Goal: Task Accomplishment & Management: Manage account settings

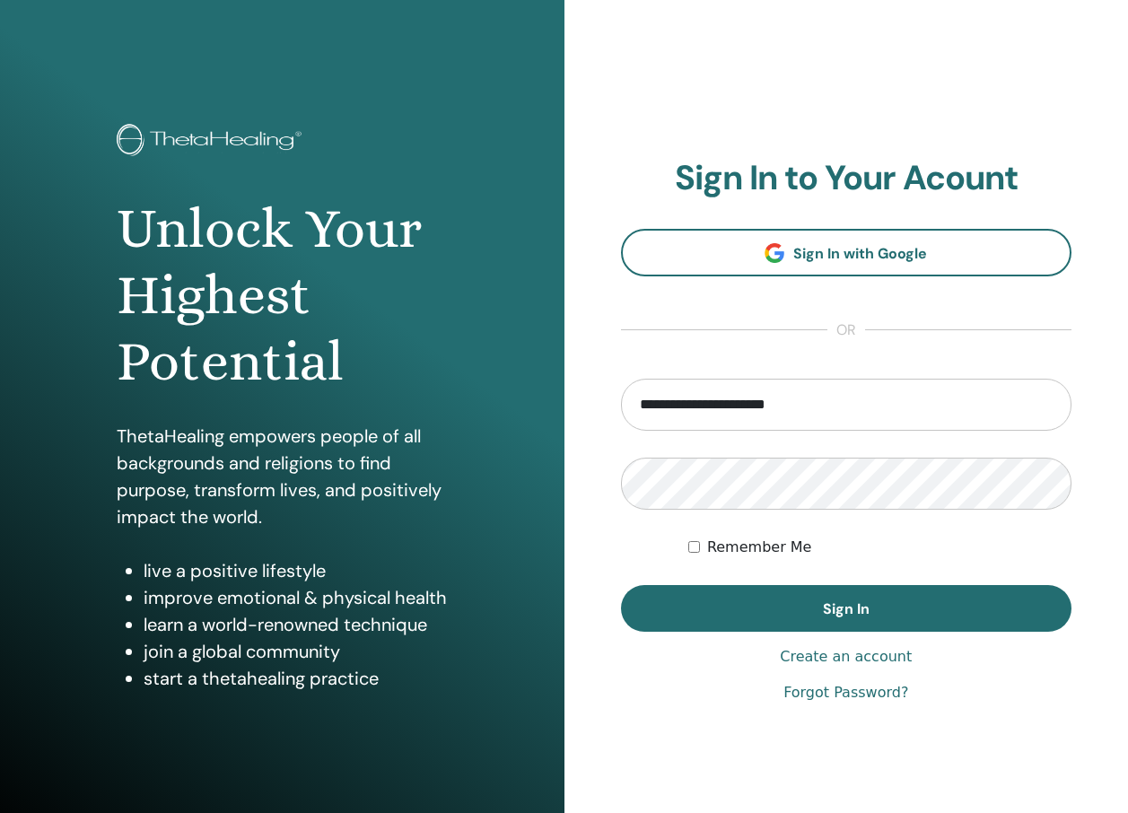
type input "**********"
click at [621, 585] on button "Sign In" at bounding box center [846, 608] width 451 height 47
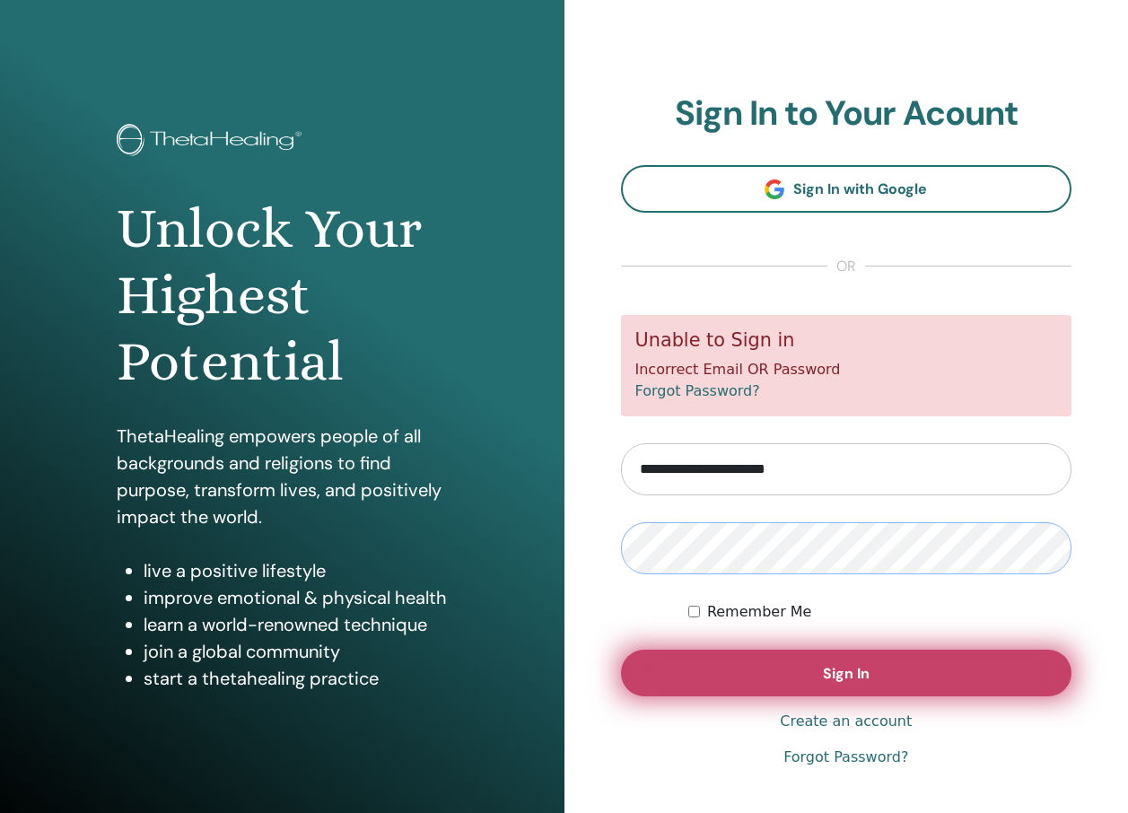
click at [621, 649] on button "Sign In" at bounding box center [846, 672] width 451 height 47
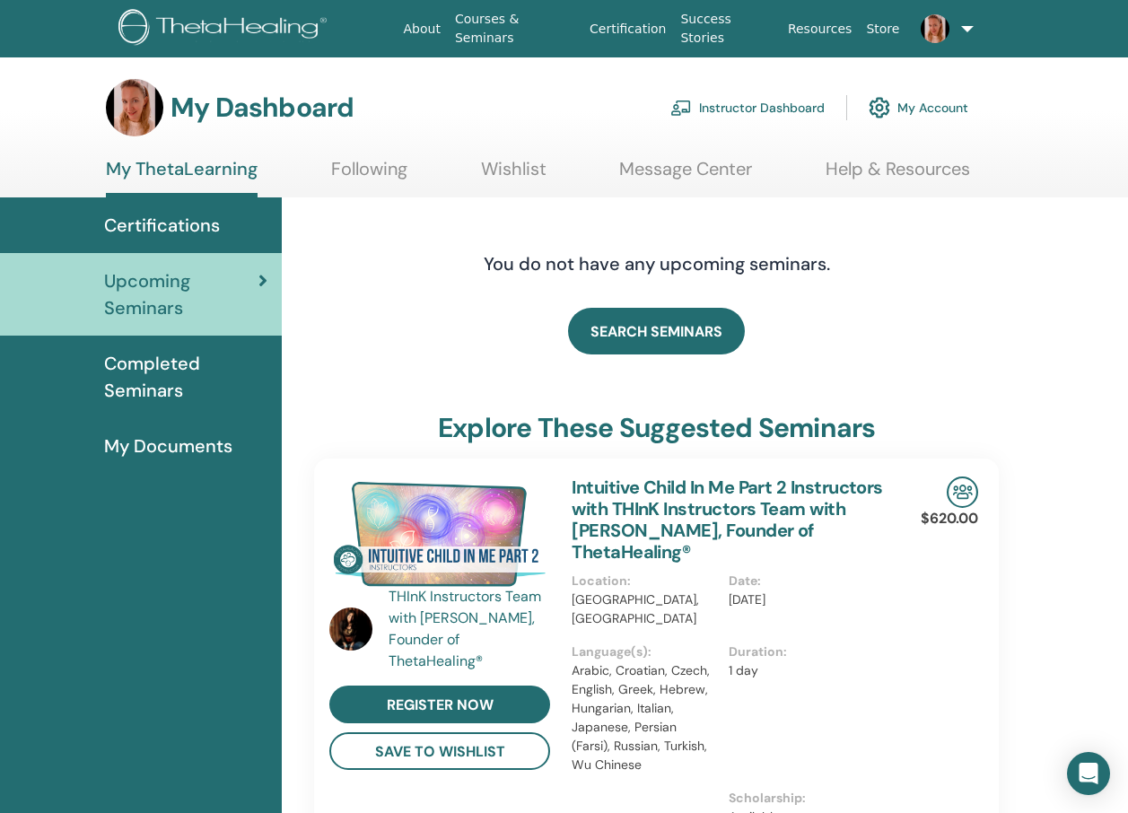
click at [735, 115] on link "Instructor Dashboard" at bounding box center [747, 107] width 154 height 39
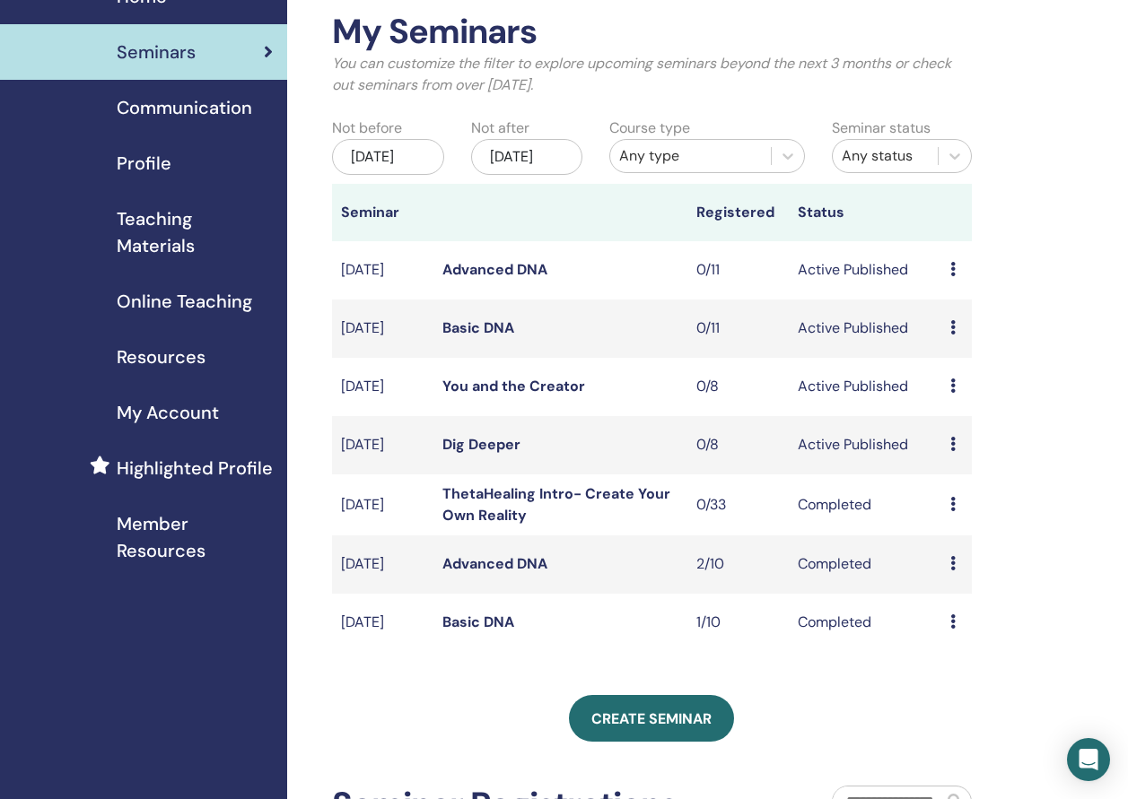
scroll to position [90, 0]
click at [460, 453] on link "Dig Deeper" at bounding box center [481, 443] width 78 height 19
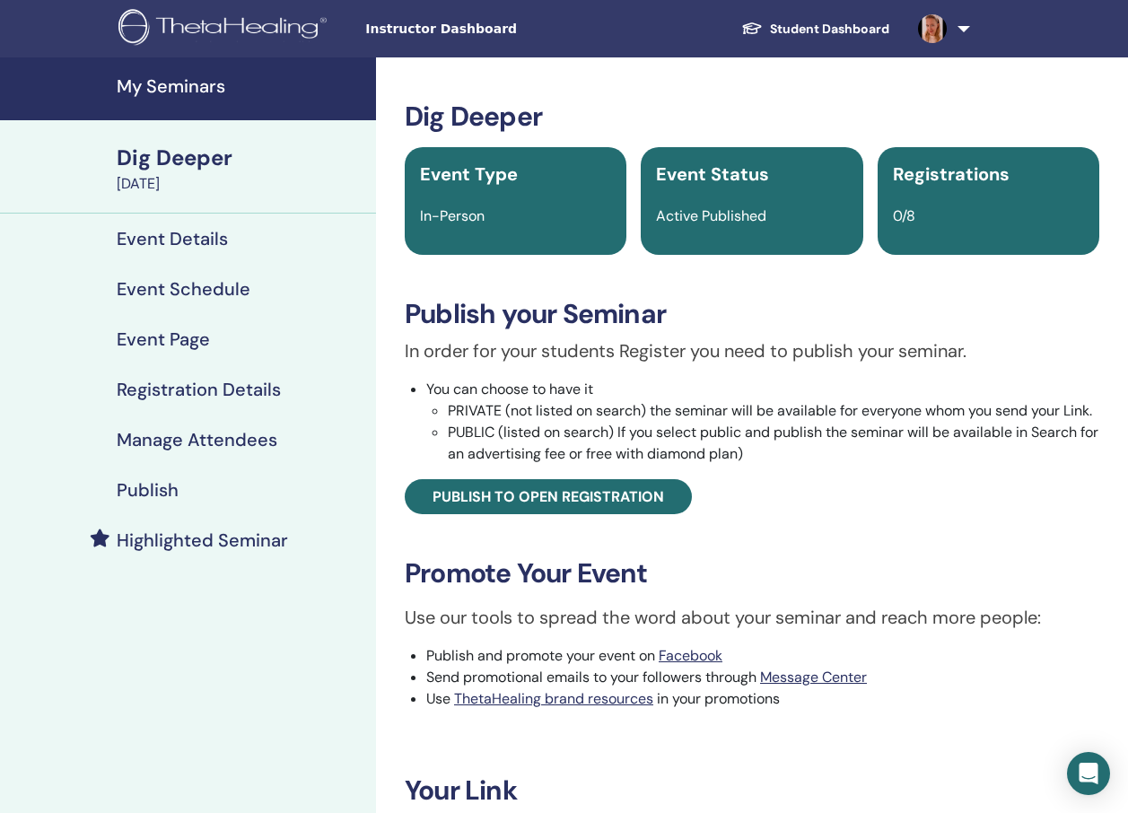
click at [207, 287] on h4 "Event Schedule" at bounding box center [184, 289] width 134 height 22
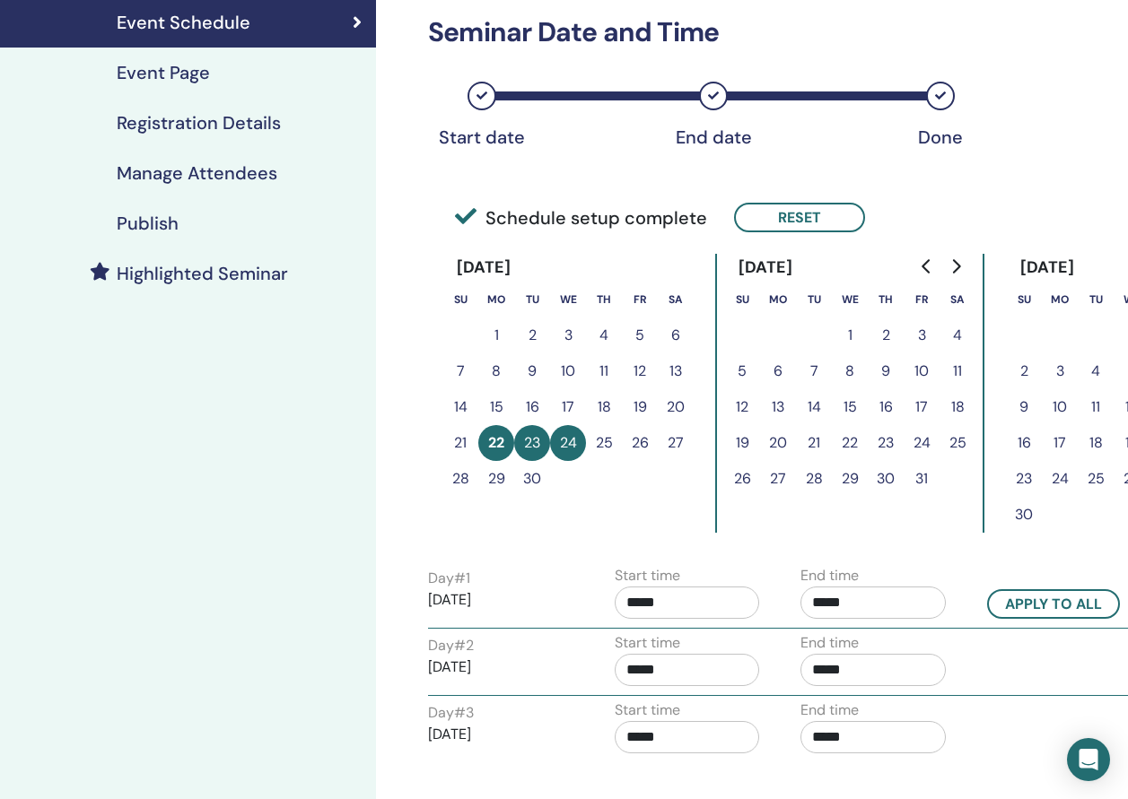
scroll to position [269, 0]
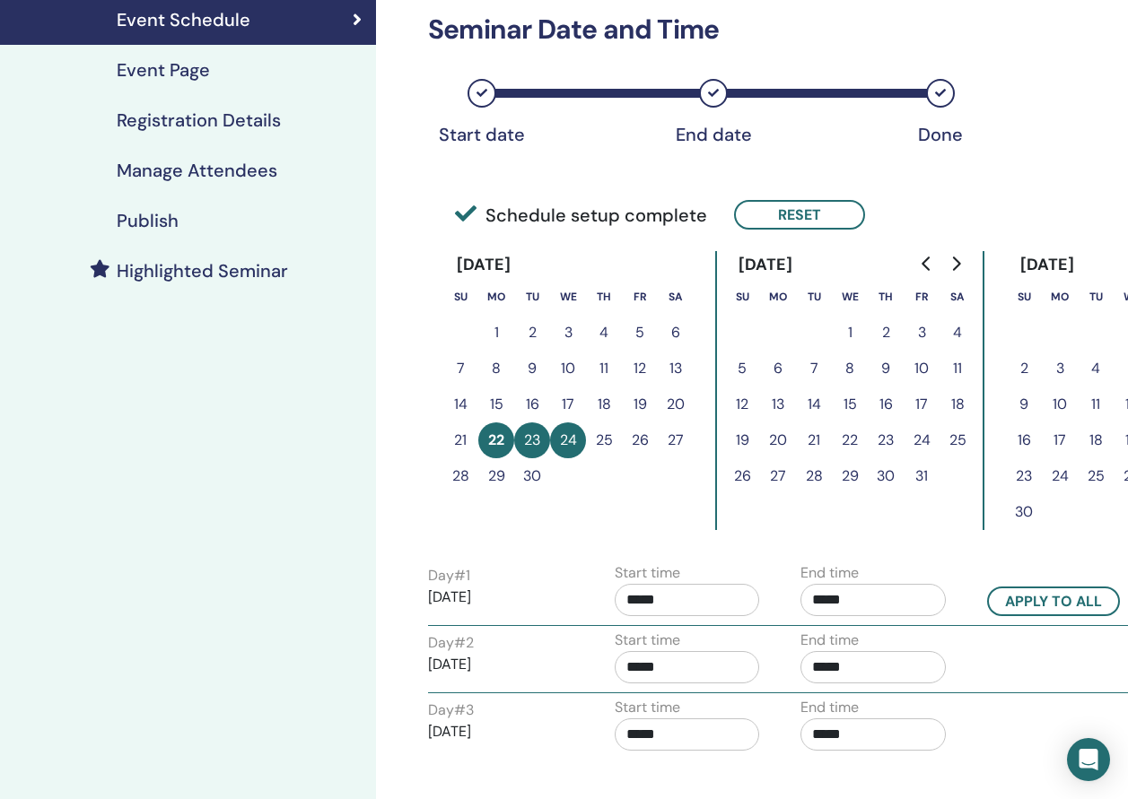
click at [744, 370] on button "5" at bounding box center [742, 369] width 36 height 36
click at [493, 439] on button "22" at bounding box center [496, 440] width 36 height 36
click at [548, 440] on button "23" at bounding box center [532, 440] width 36 height 36
click at [771, 214] on button "Reset" at bounding box center [799, 215] width 131 height 30
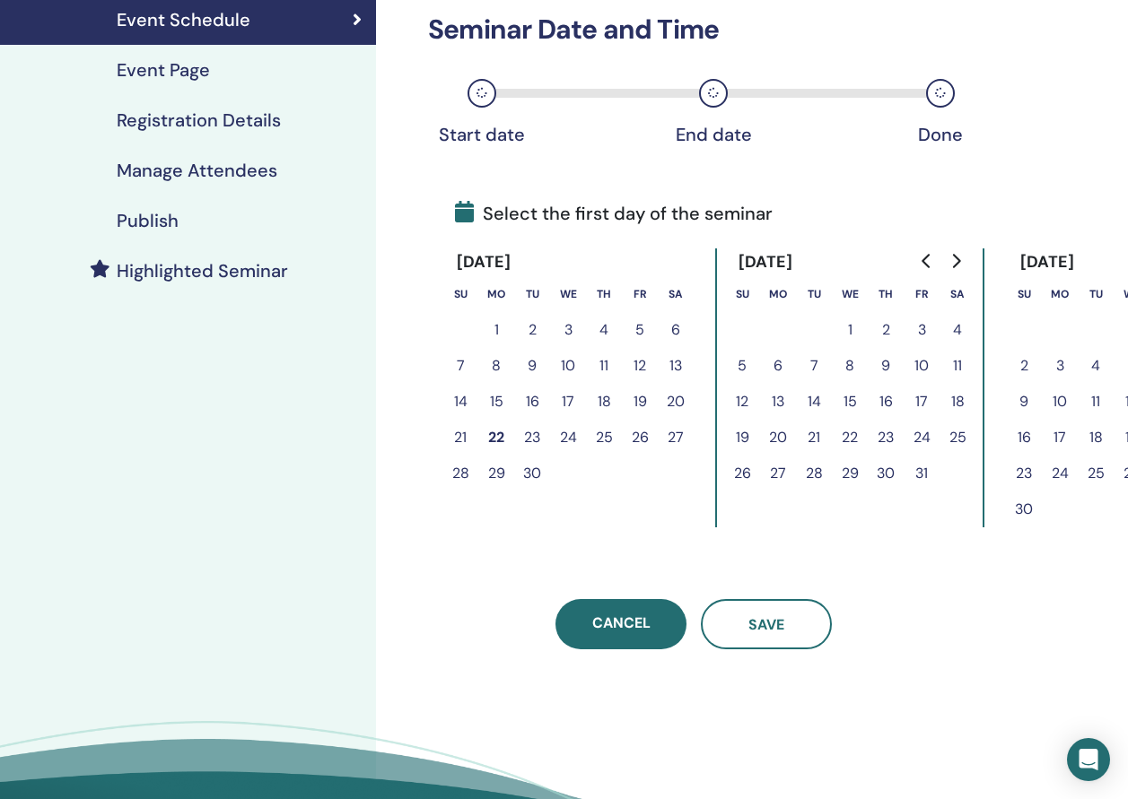
click at [780, 368] on button "6" at bounding box center [778, 366] width 36 height 36
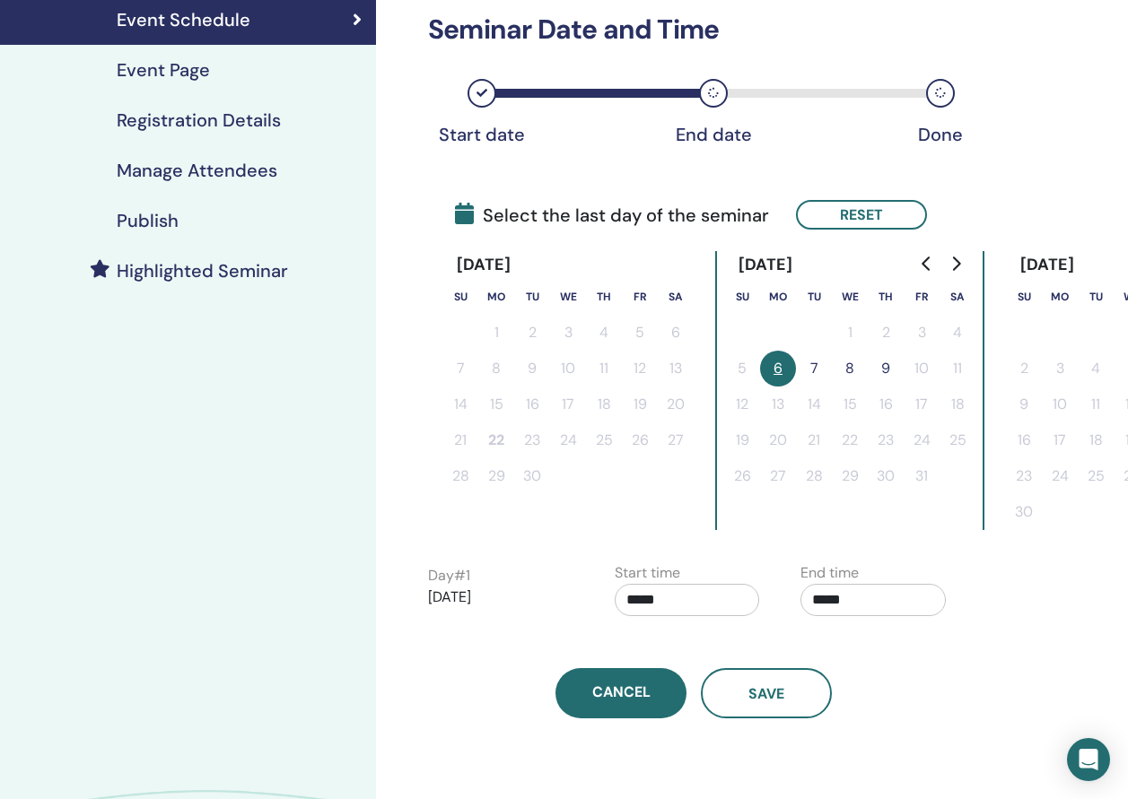
click at [807, 370] on button "7" at bounding box center [814, 369] width 36 height 36
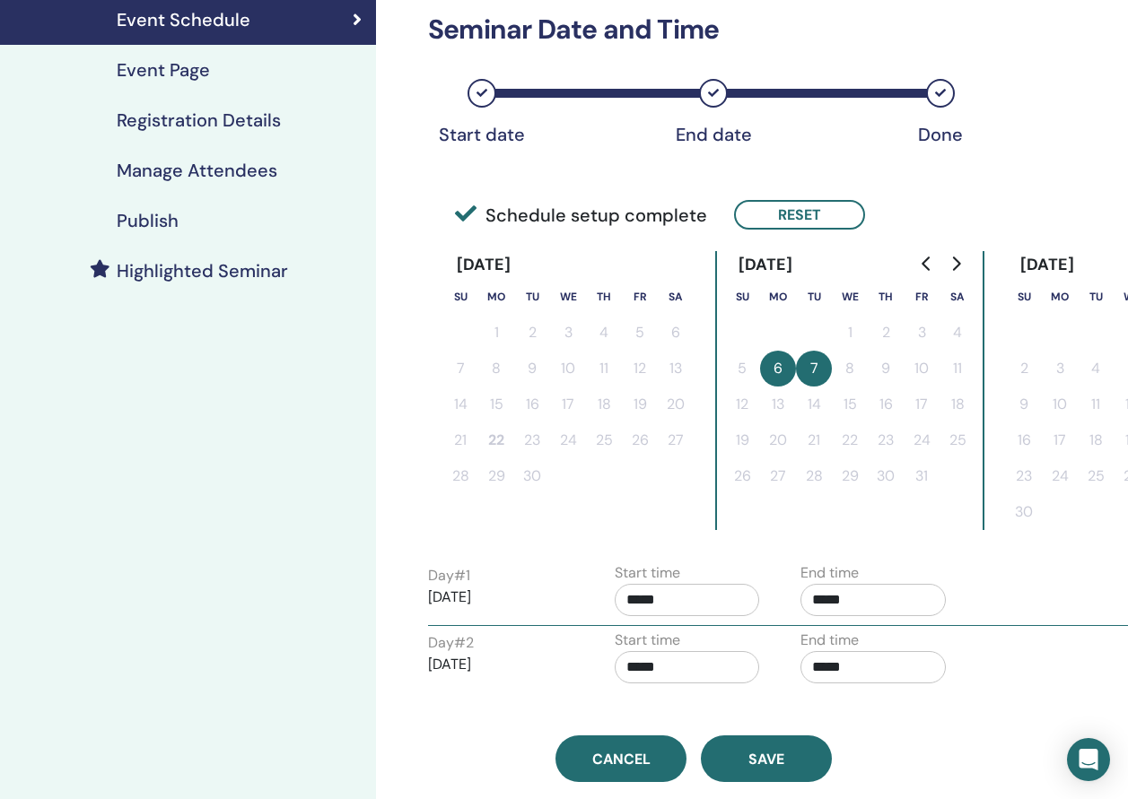
click at [814, 365] on button "7" at bounding box center [814, 369] width 36 height 36
click at [782, 362] on button "6" at bounding box center [778, 369] width 36 height 36
click at [781, 363] on button "6" at bounding box center [778, 369] width 36 height 36
click at [827, 365] on button "7" at bounding box center [814, 369] width 36 height 36
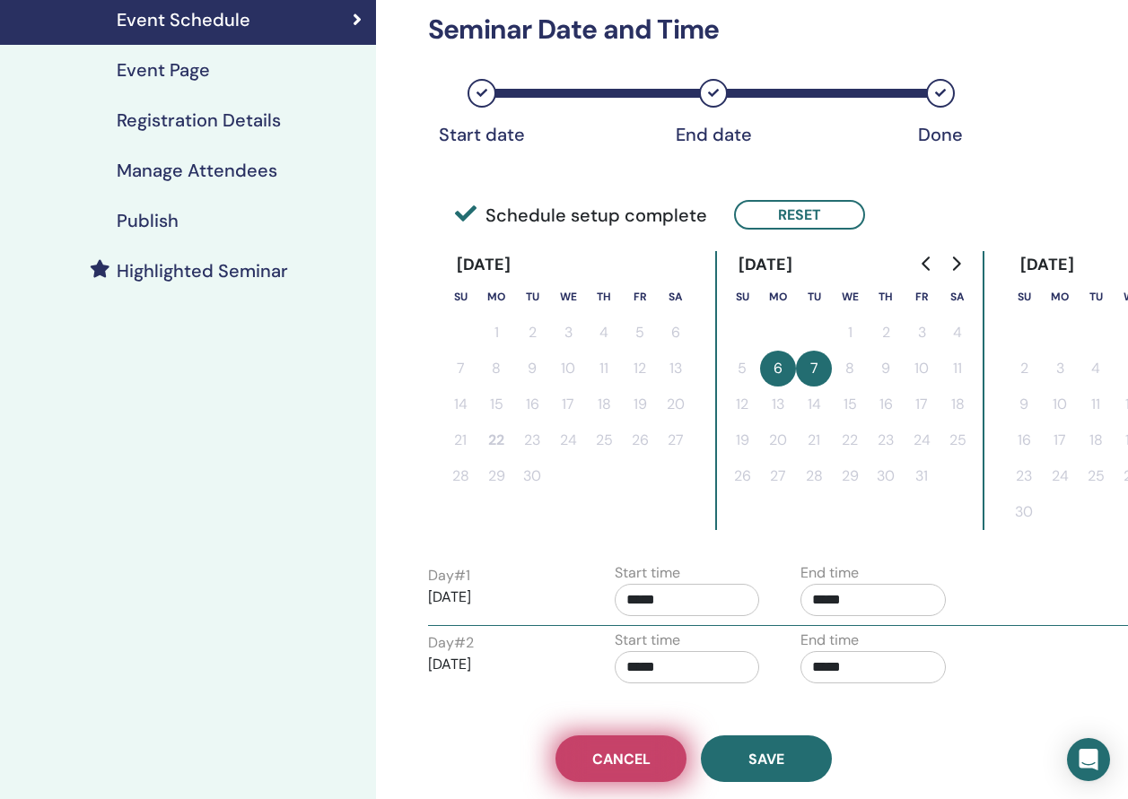
click at [641, 769] on link "Cancel" at bounding box center [620, 759] width 131 height 47
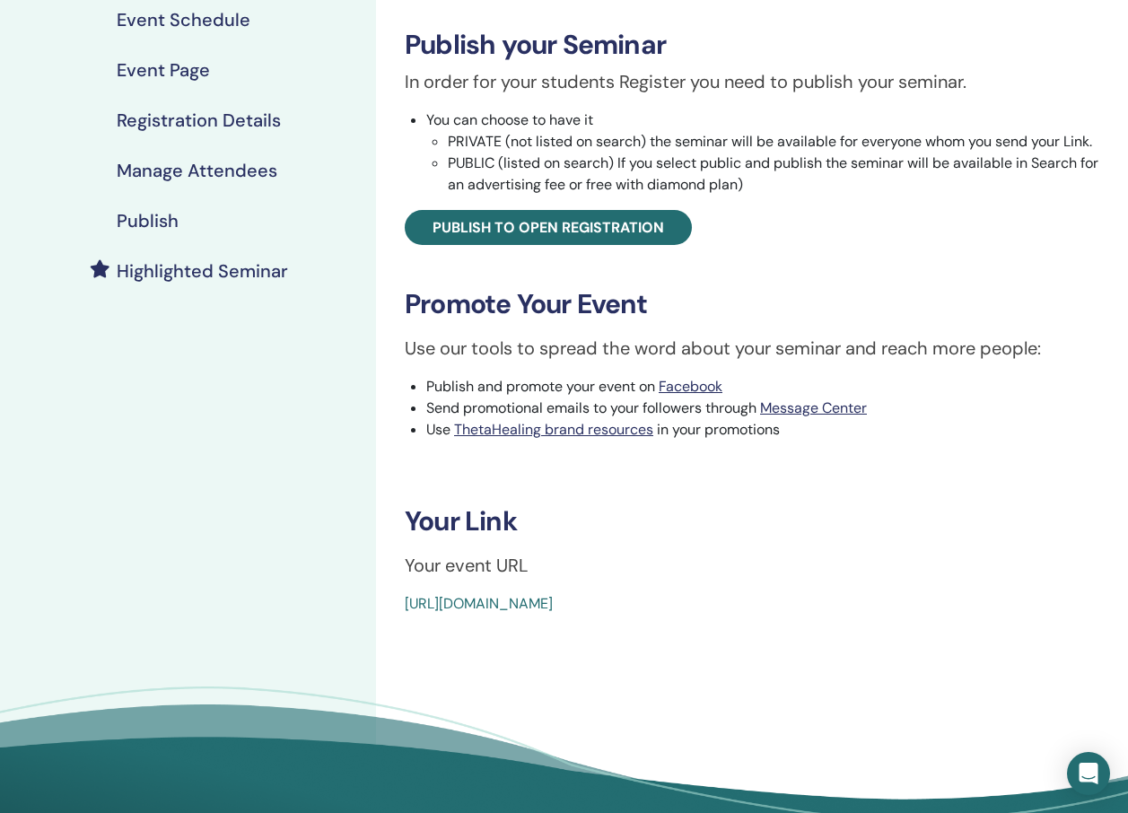
click at [204, 21] on h4 "Event Schedule" at bounding box center [184, 20] width 134 height 22
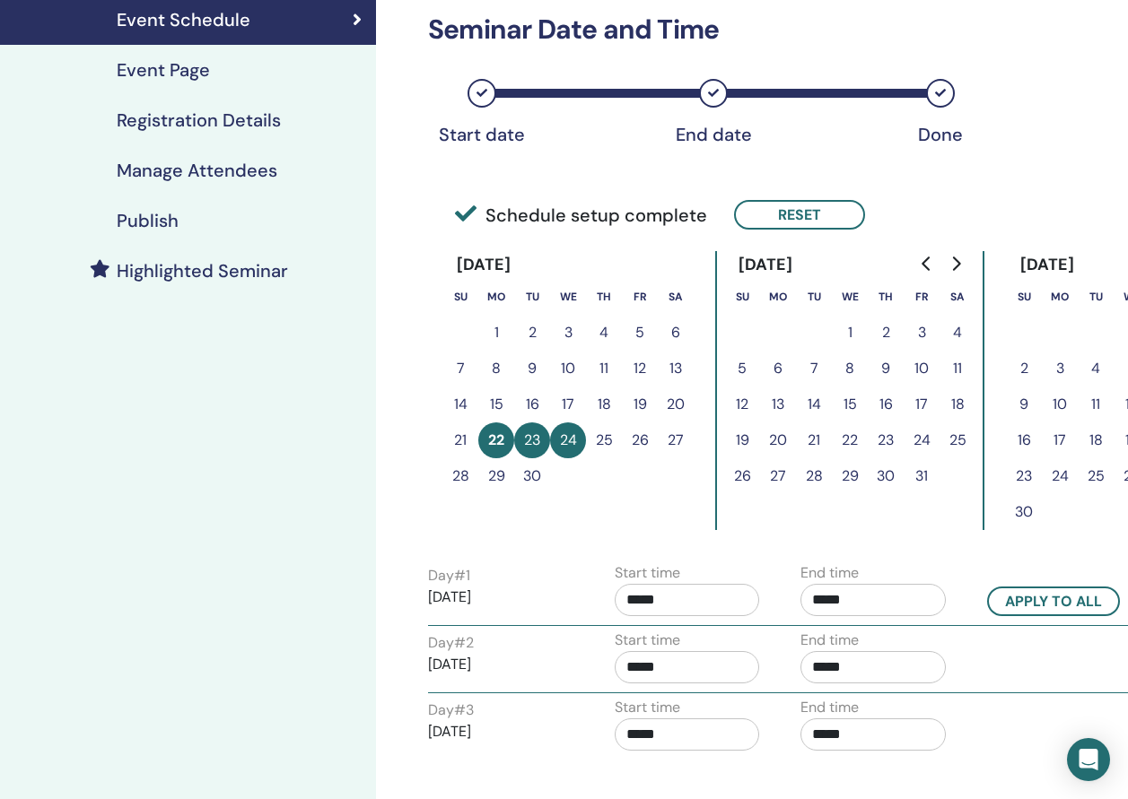
click at [807, 223] on button "Reset" at bounding box center [799, 215] width 131 height 30
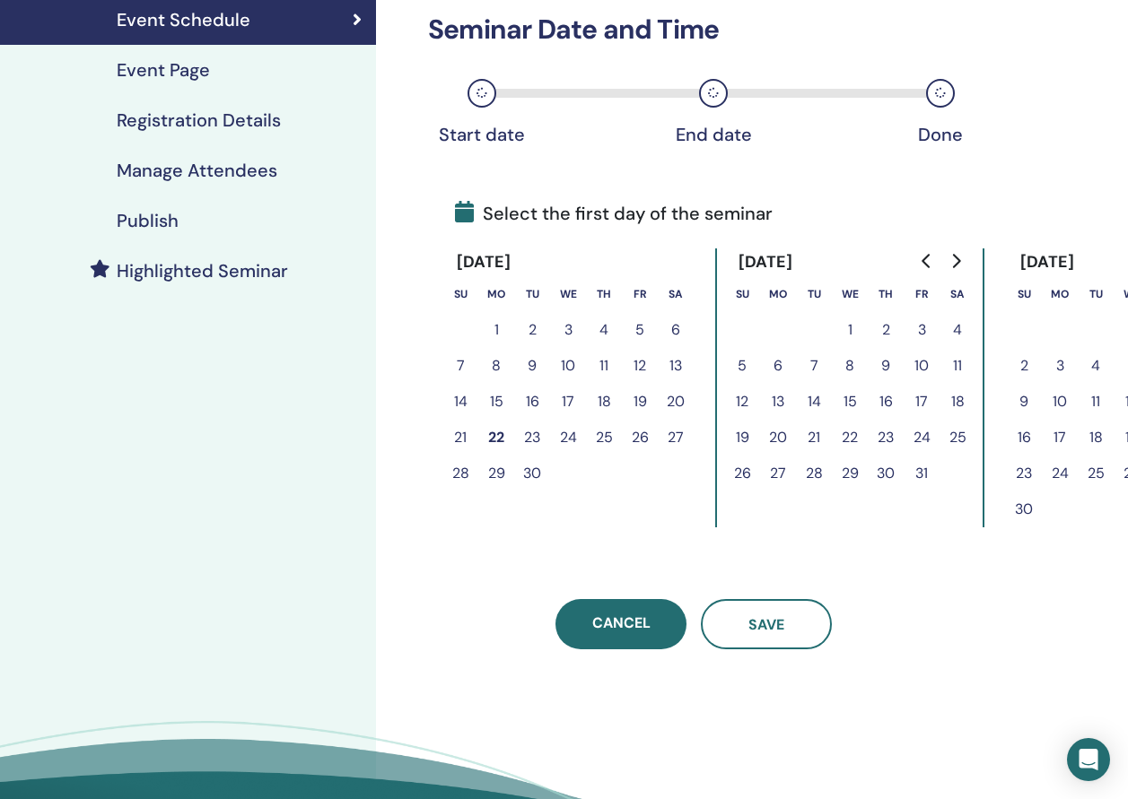
click at [738, 368] on button "5" at bounding box center [742, 366] width 36 height 36
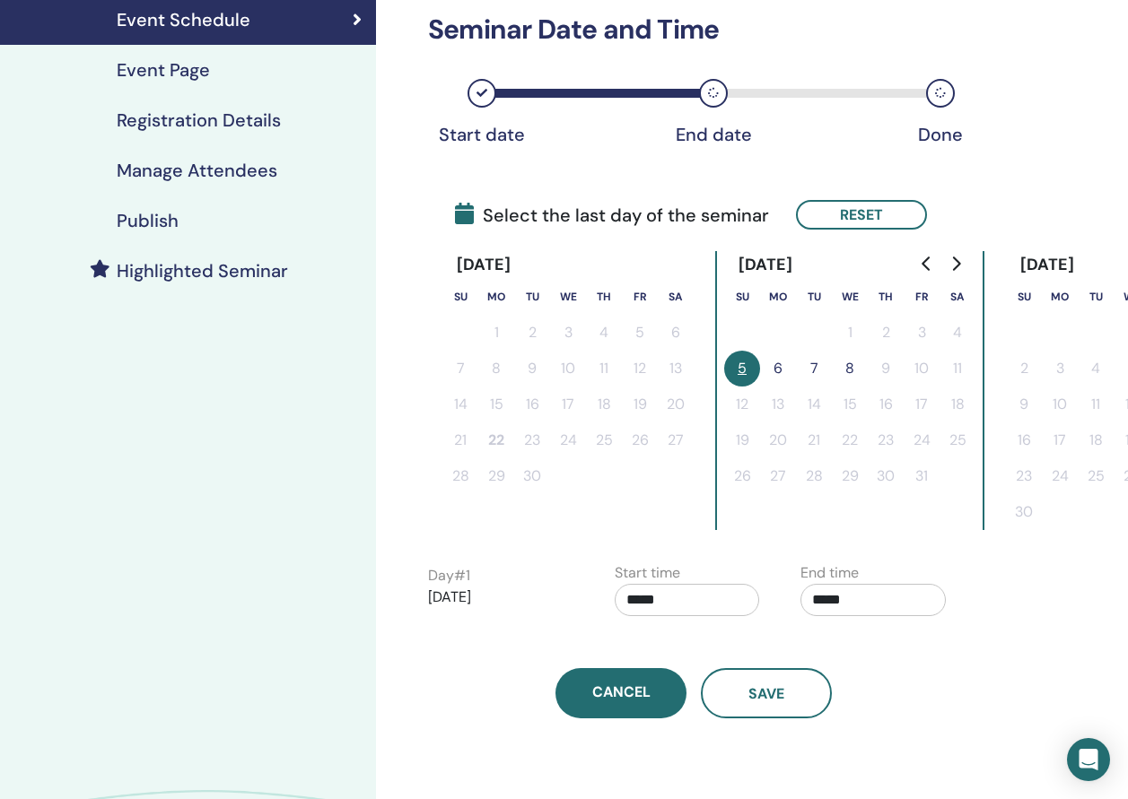
click at [816, 366] on button "7" at bounding box center [814, 369] width 36 height 36
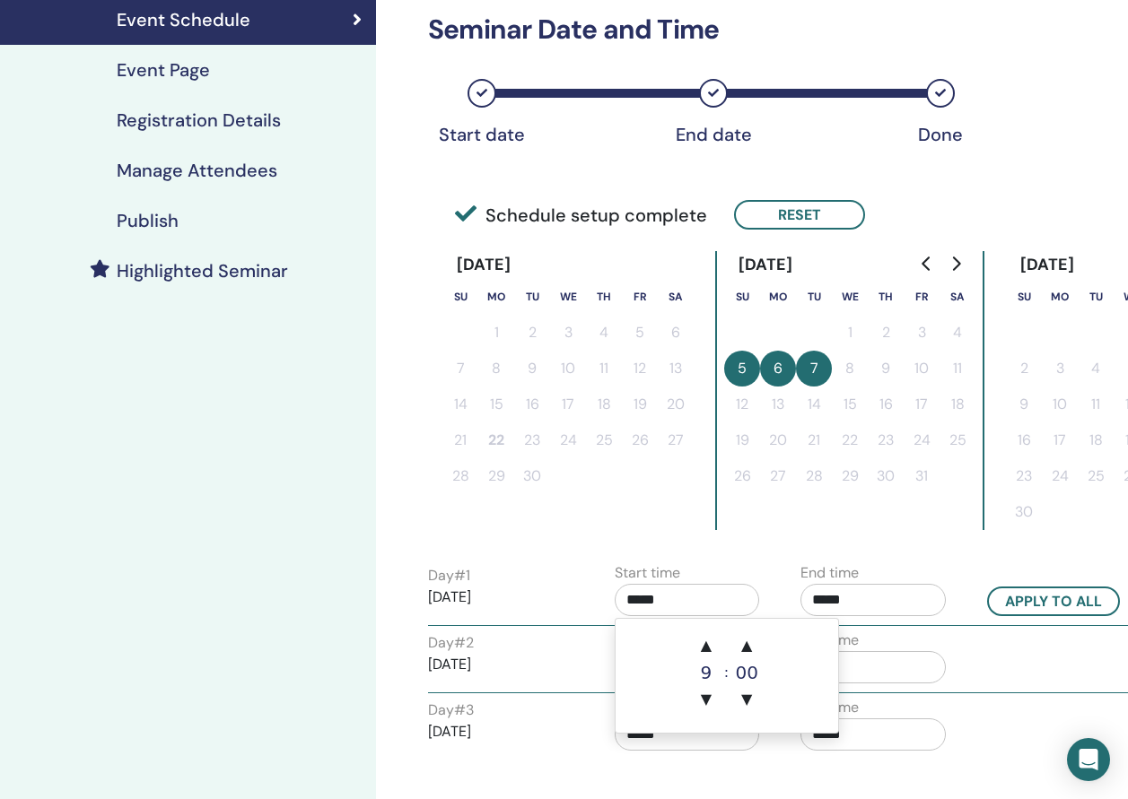
drag, startPoint x: 723, startPoint y: 599, endPoint x: 50, endPoint y: 571, distance: 673.3
click at [0, 530] on html "Instructor Dashboard Student Dashboard LG Lara Justine Glückstadt My ThetaLearn…" at bounding box center [564, 130] width 1128 height 799
click at [710, 650] on span "▲" at bounding box center [706, 646] width 36 height 36
click at [709, 650] on span "▲" at bounding box center [706, 646] width 36 height 36
click at [707, 649] on span "▲" at bounding box center [706, 646] width 36 height 36
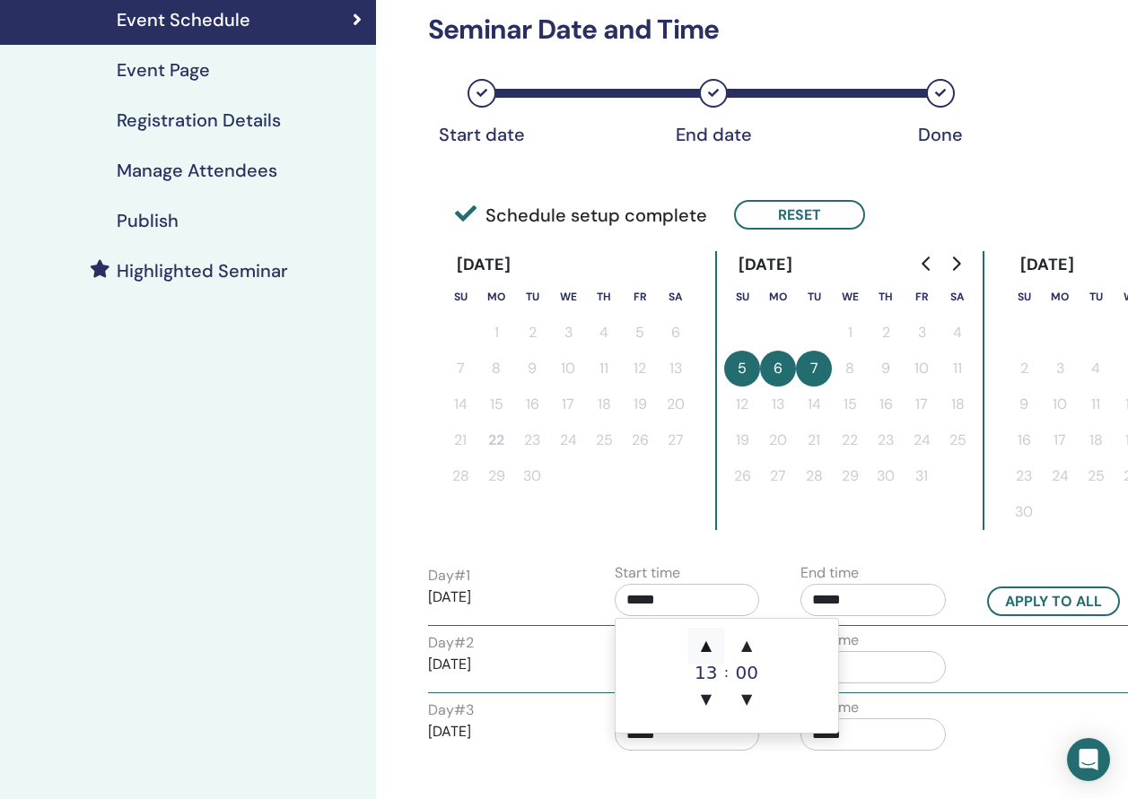
click at [707, 649] on span "▲" at bounding box center [706, 646] width 36 height 36
click at [707, 648] on span "▲" at bounding box center [706, 646] width 36 height 36
type input "*****"
click at [707, 648] on span "▲" at bounding box center [706, 646] width 36 height 36
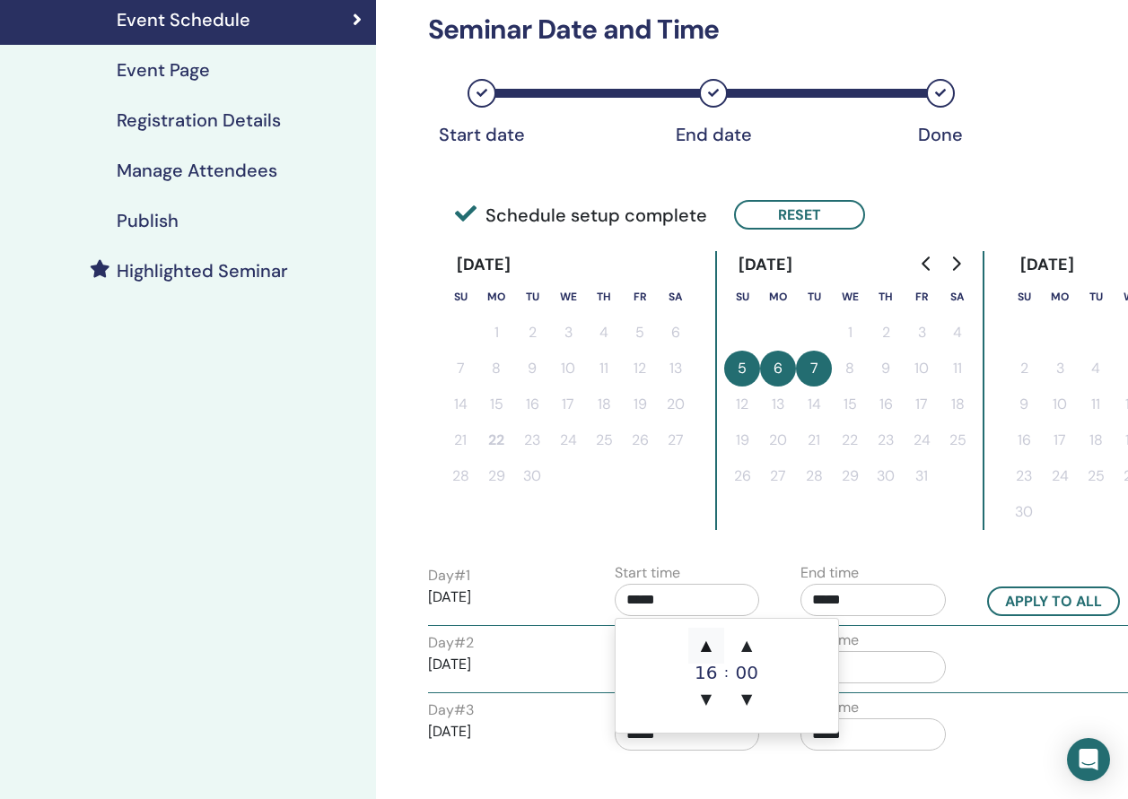
click at [707, 648] on span "▲" at bounding box center [706, 646] width 36 height 36
click at [846, 603] on input "*****" at bounding box center [872, 600] width 145 height 32
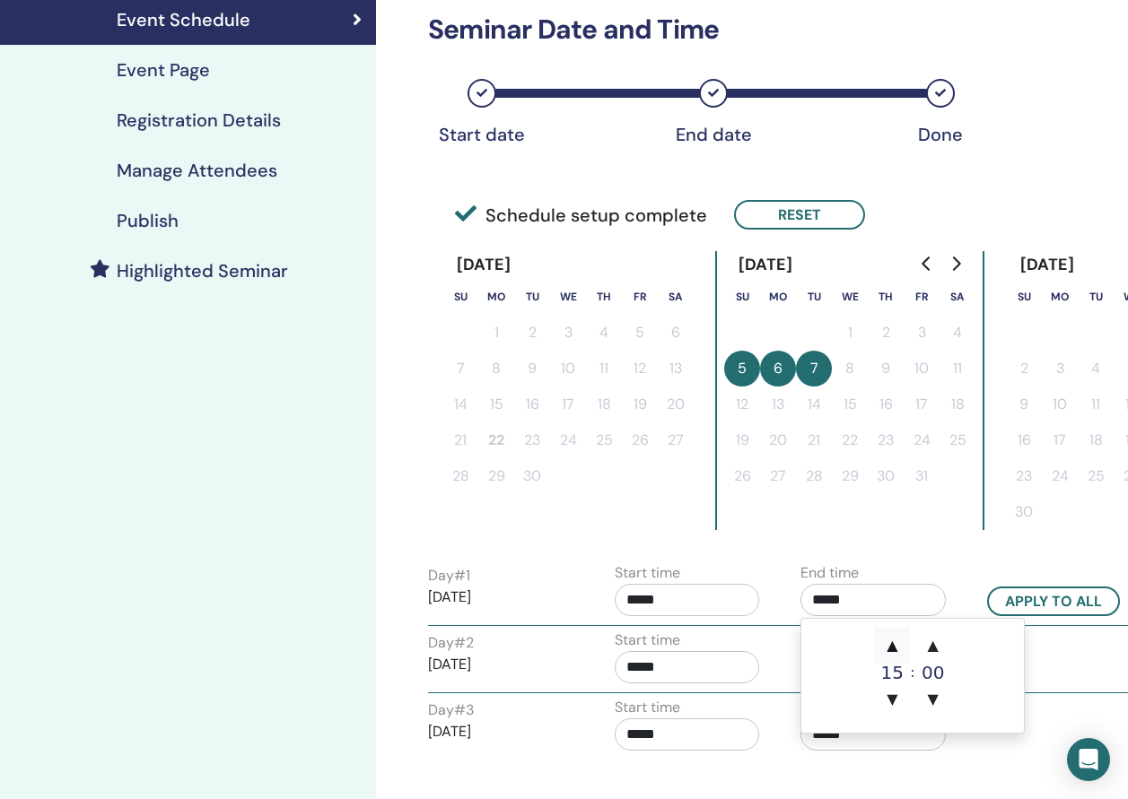
drag, startPoint x: 878, startPoint y: 649, endPoint x: 893, endPoint y: 649, distance: 14.4
click at [888, 650] on span "▲" at bounding box center [892, 646] width 36 height 36
click at [893, 649] on span "▲" at bounding box center [892, 646] width 36 height 36
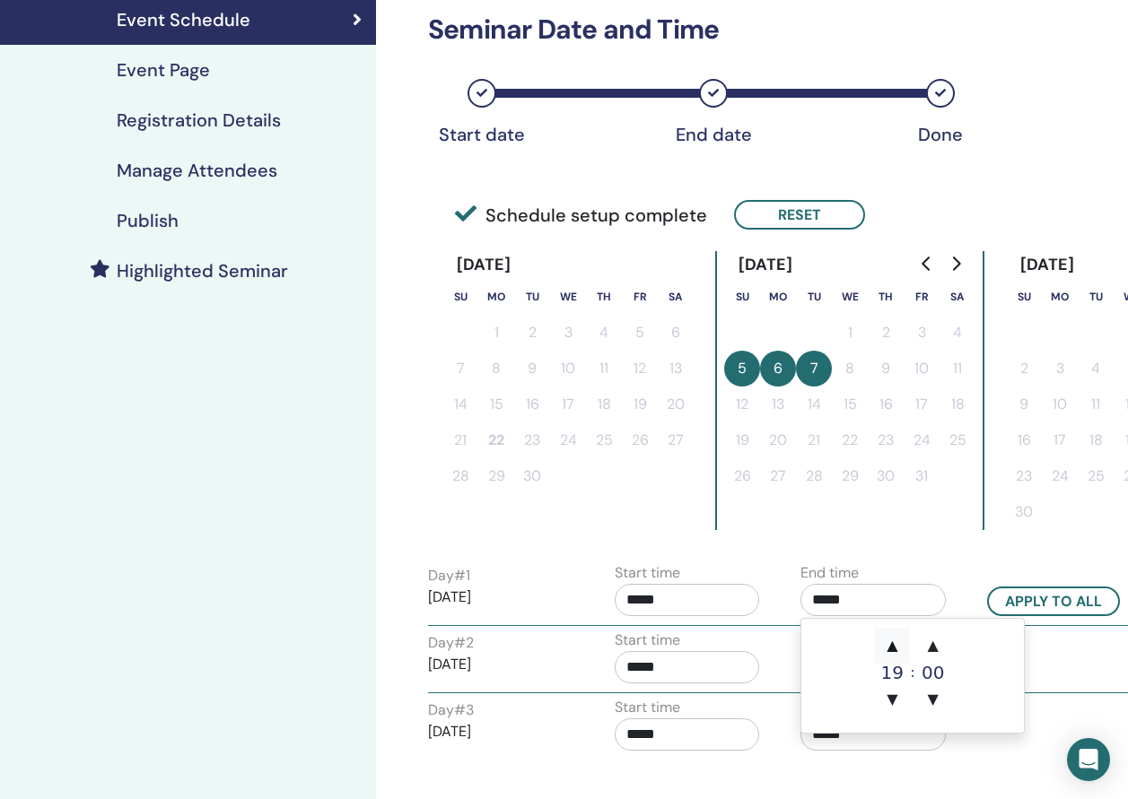
click at [893, 649] on span "▲" at bounding box center [892, 646] width 36 height 36
click at [893, 648] on span "▲" at bounding box center [892, 646] width 36 height 36
click at [890, 647] on span "▲" at bounding box center [892, 646] width 36 height 36
click at [894, 648] on span "▲" at bounding box center [892, 646] width 36 height 36
type input "*****"
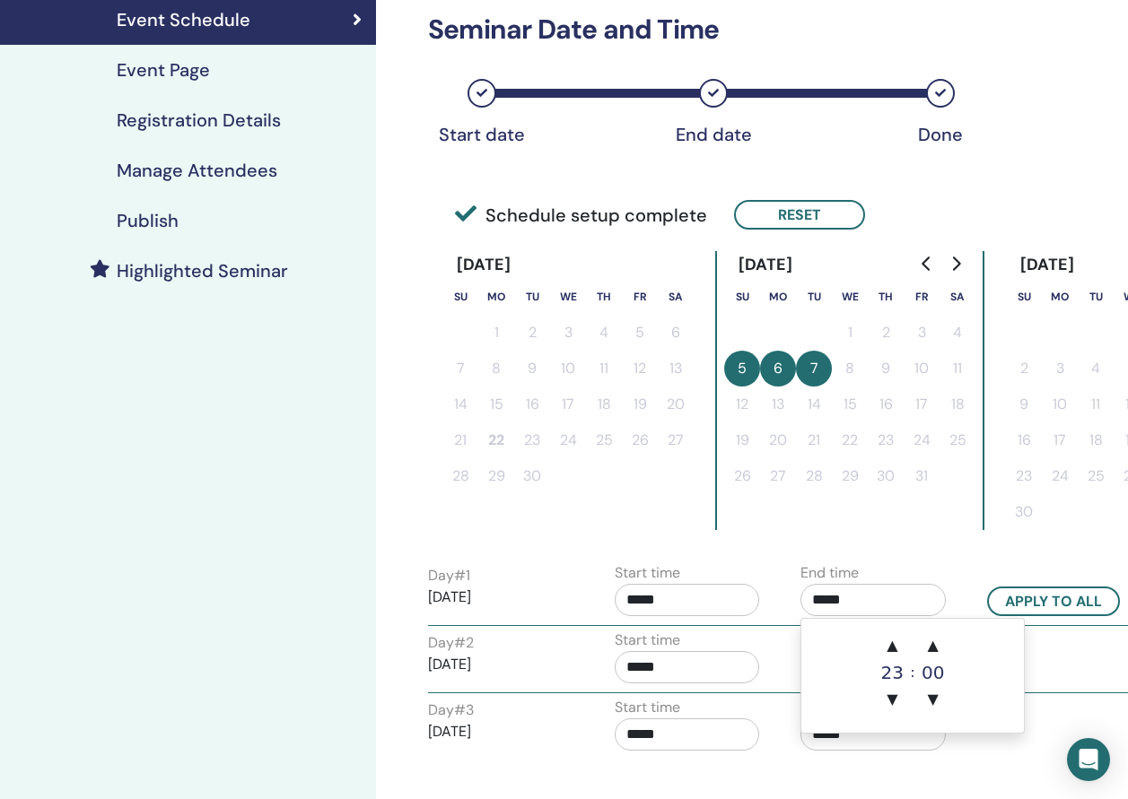
click at [702, 600] on input "*****" at bounding box center [686, 600] width 145 height 32
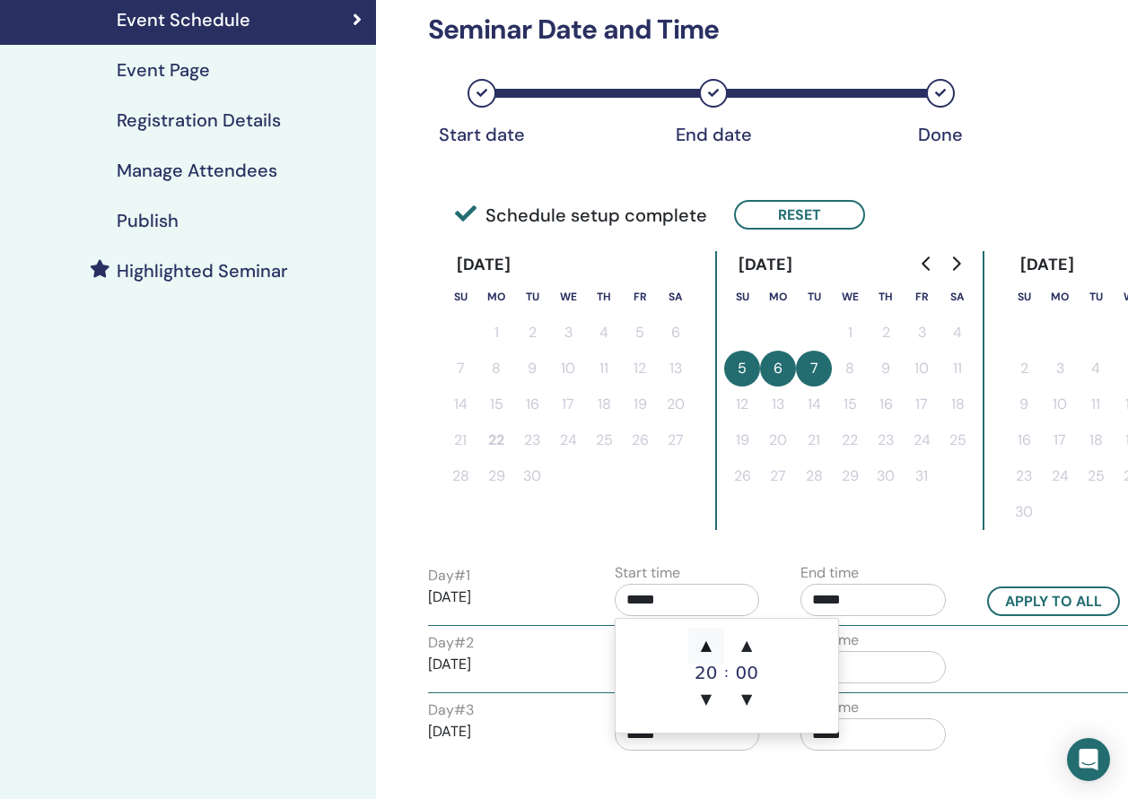
click at [707, 648] on span "▲" at bounding box center [706, 646] width 36 height 36
click at [704, 692] on span "▼" at bounding box center [706, 700] width 36 height 36
type input "*****"
click at [1039, 596] on button "Apply to all" at bounding box center [1053, 602] width 133 height 30
type input "*****"
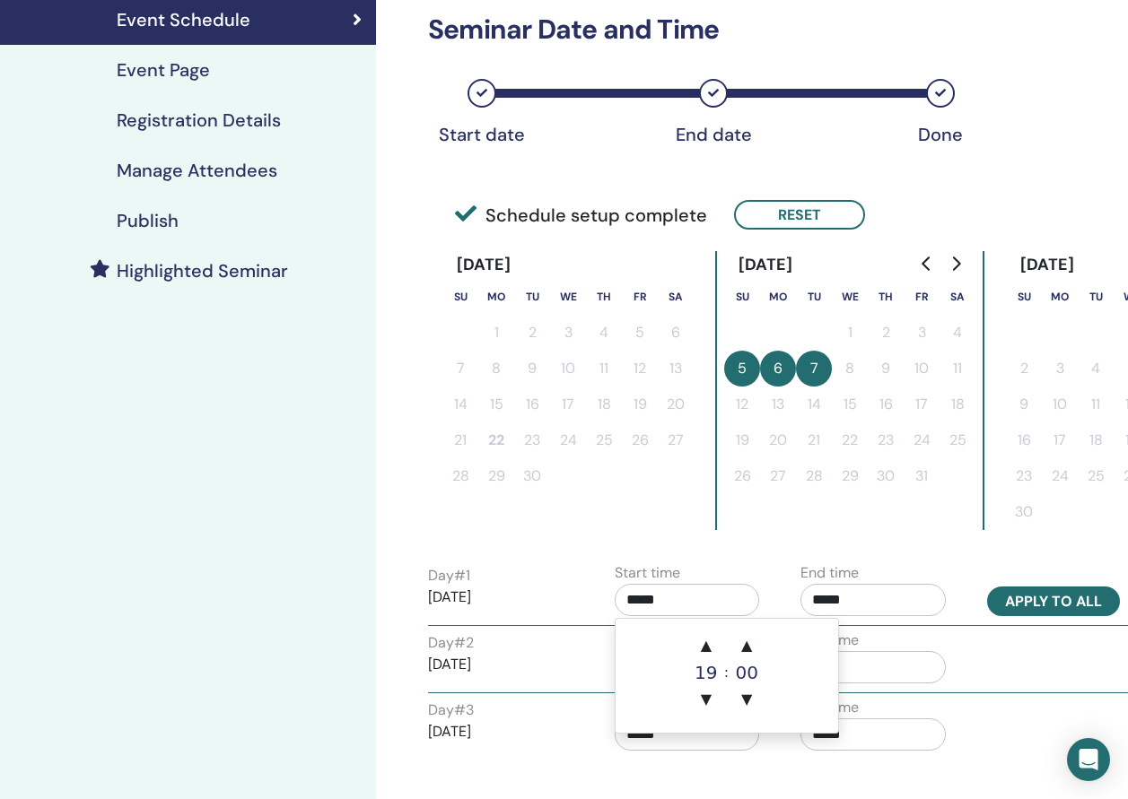
type input "*****"
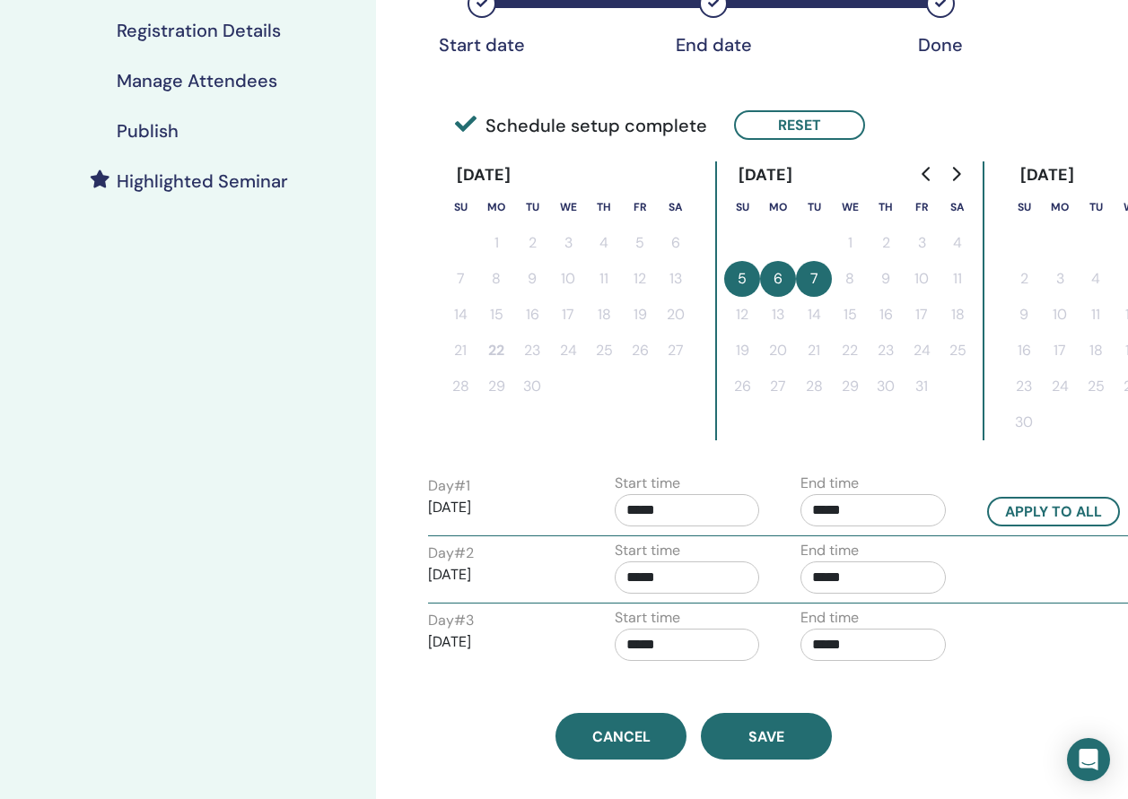
scroll to position [449, 0]
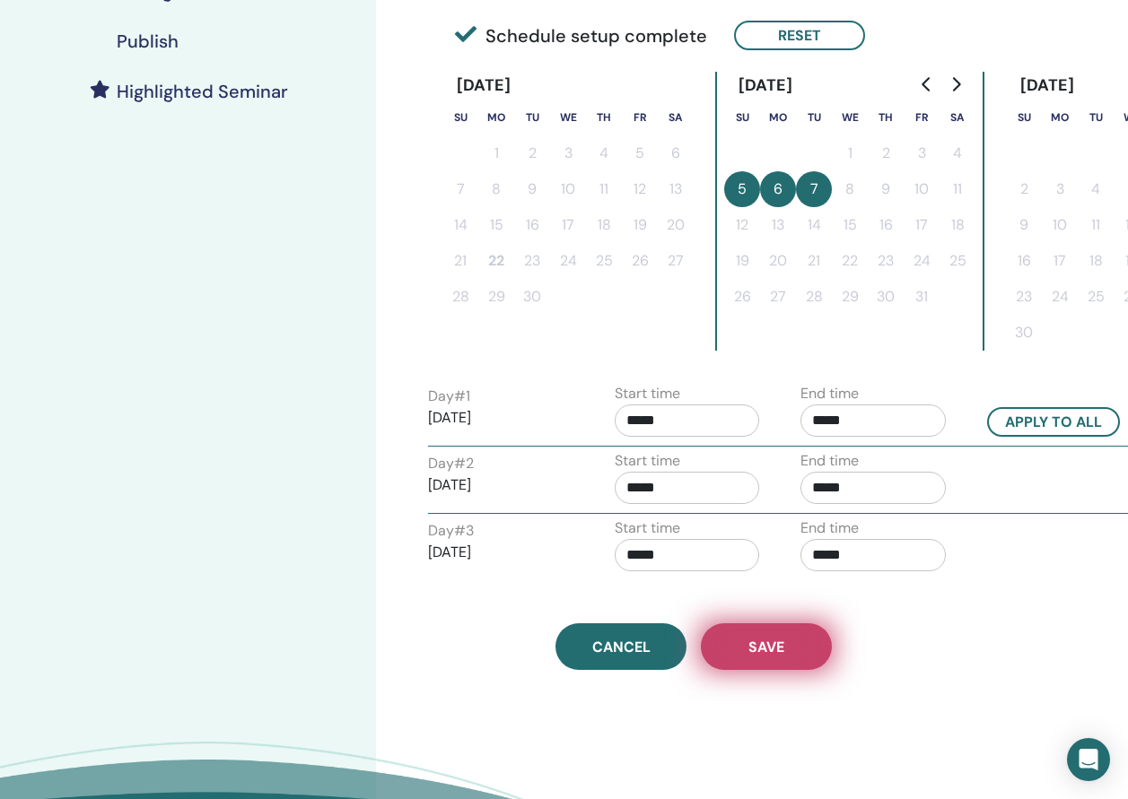
click at [729, 639] on button "Save" at bounding box center [766, 646] width 131 height 47
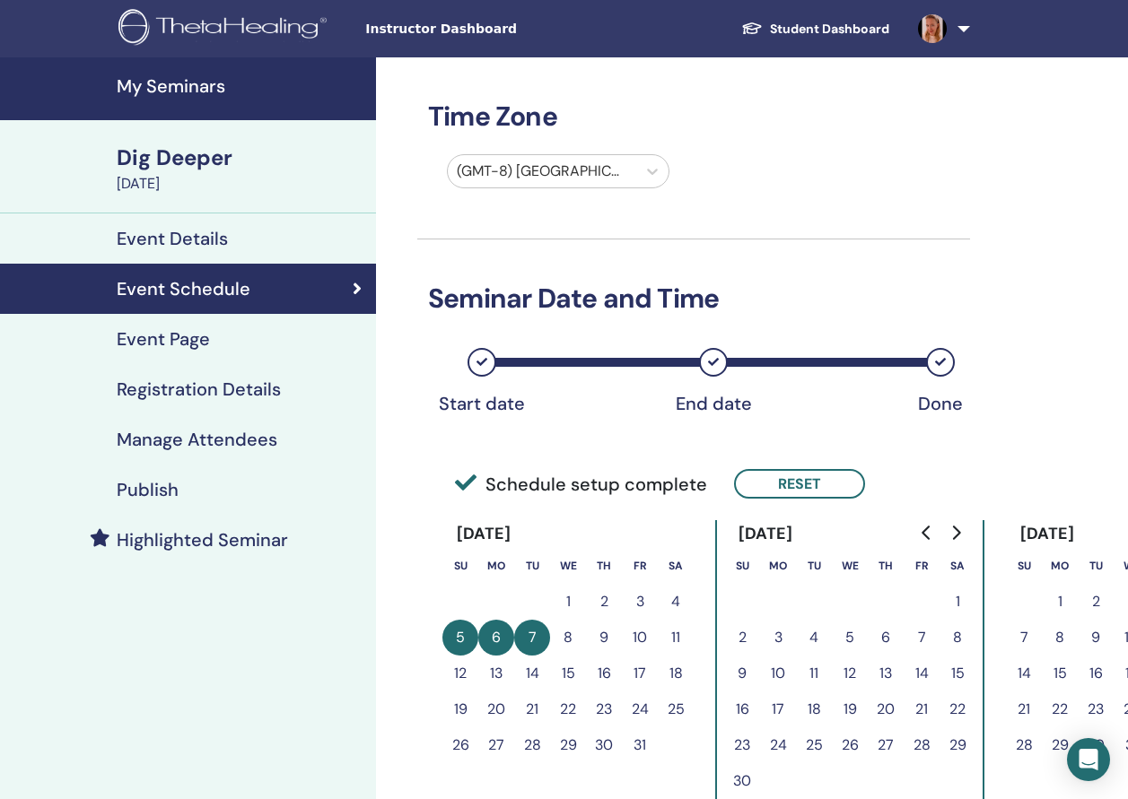
click at [155, 240] on h4 "Event Details" at bounding box center [172, 239] width 111 height 22
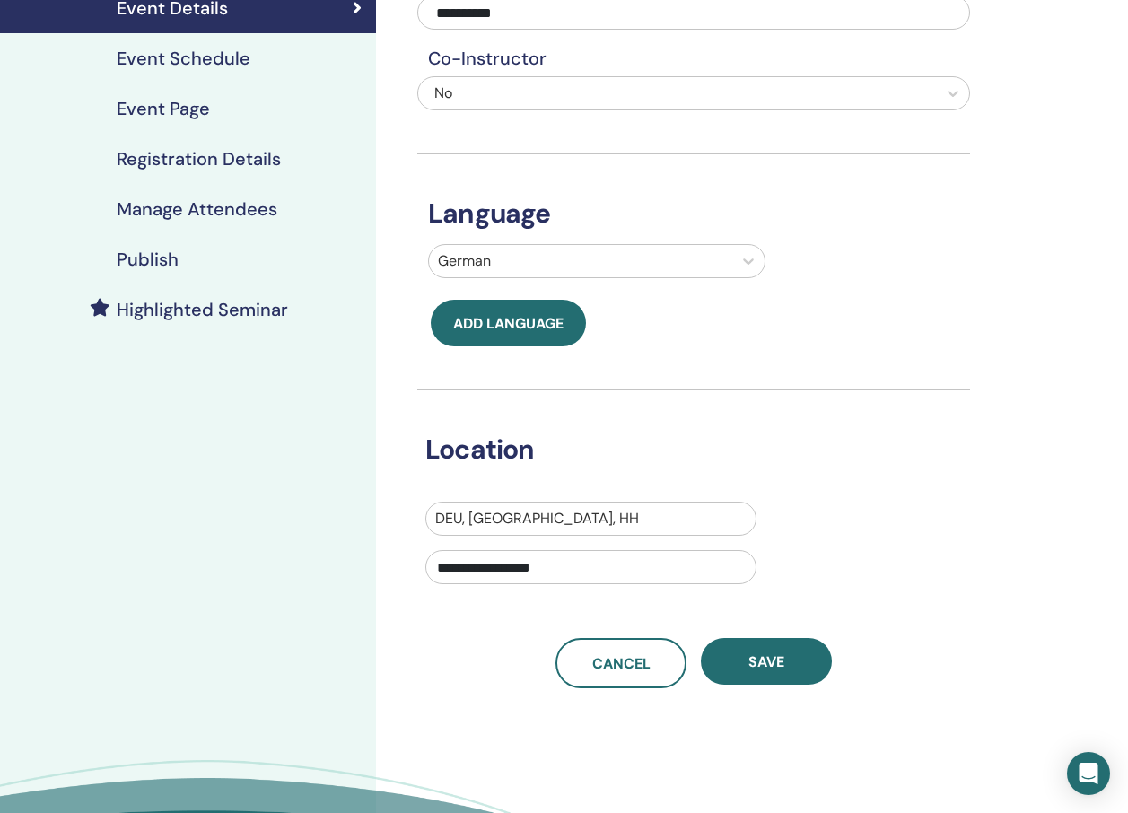
scroll to position [269, 0]
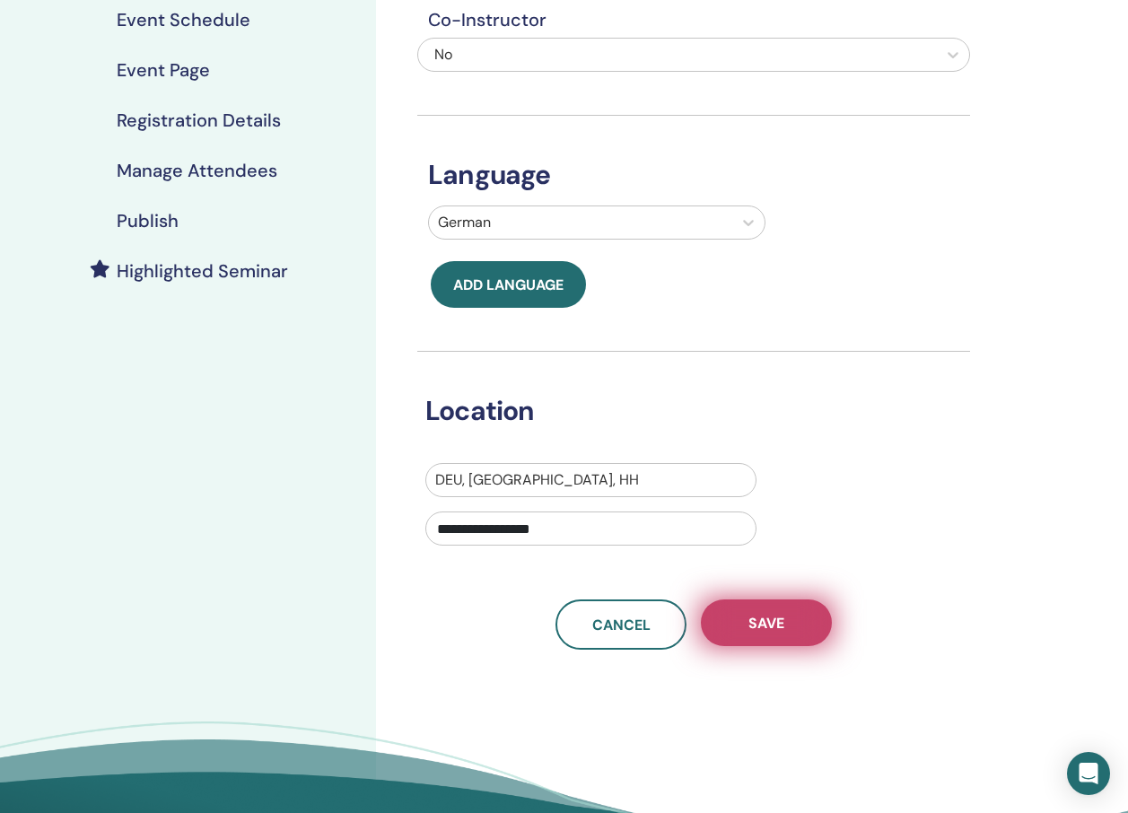
click at [759, 633] on button "Save" at bounding box center [766, 622] width 131 height 47
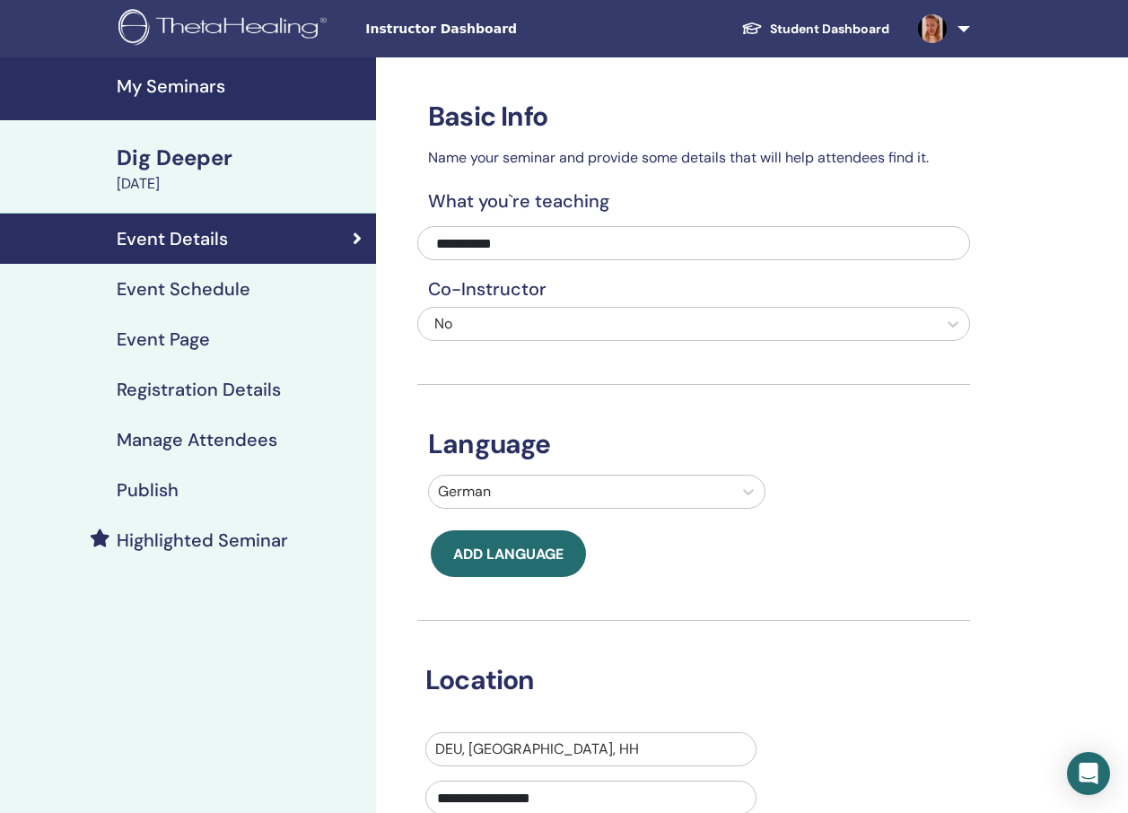
click at [179, 97] on h4 "My Seminars" at bounding box center [241, 86] width 248 height 22
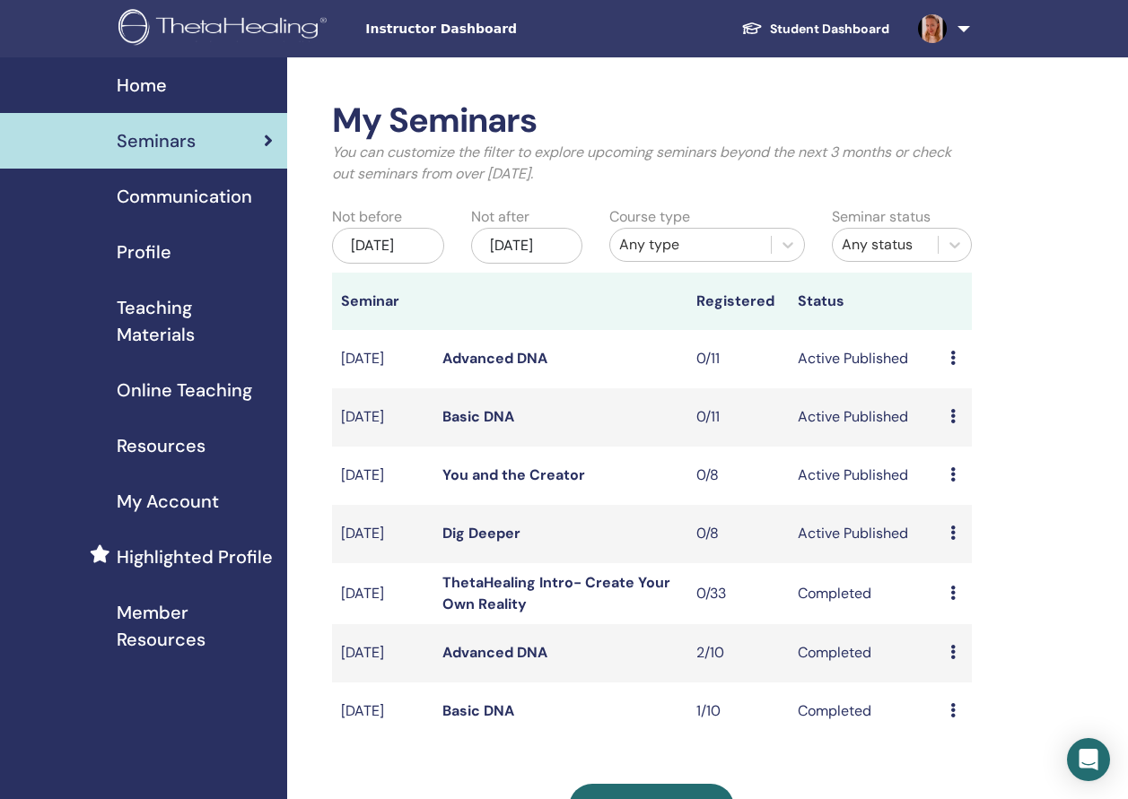
click at [170, 336] on span "Teaching Materials" at bounding box center [195, 321] width 156 height 54
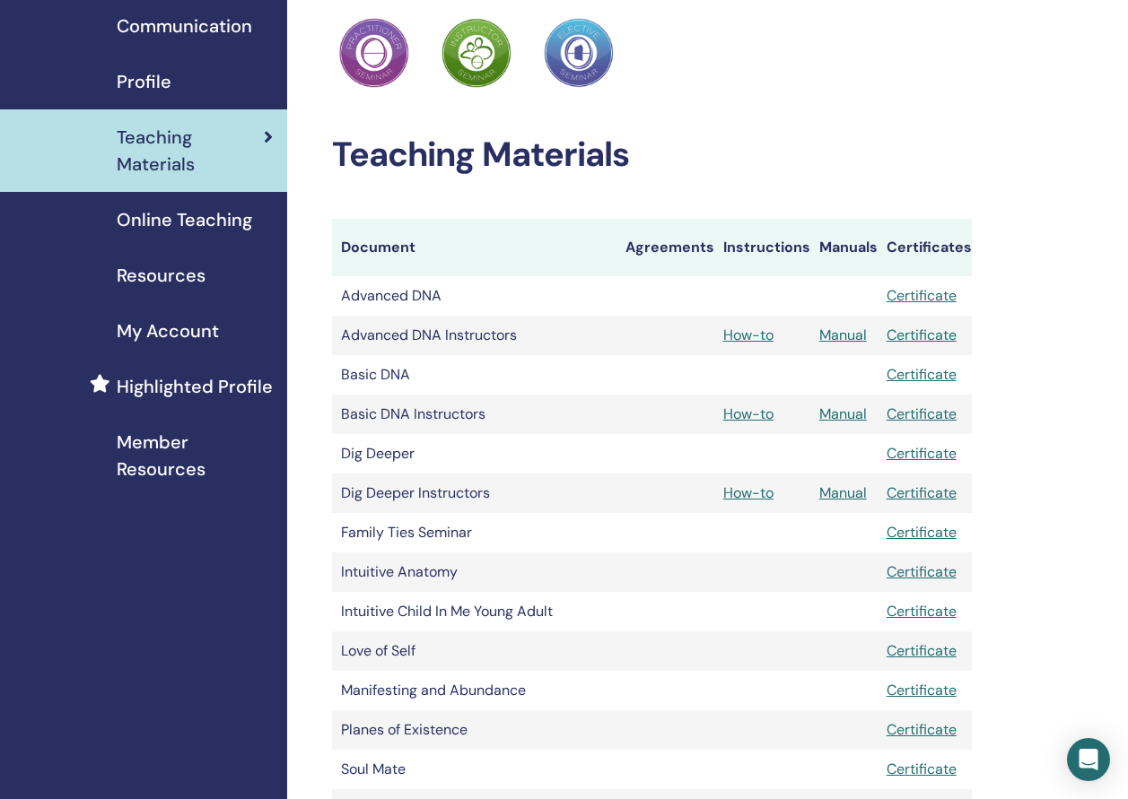
scroll to position [179, 0]
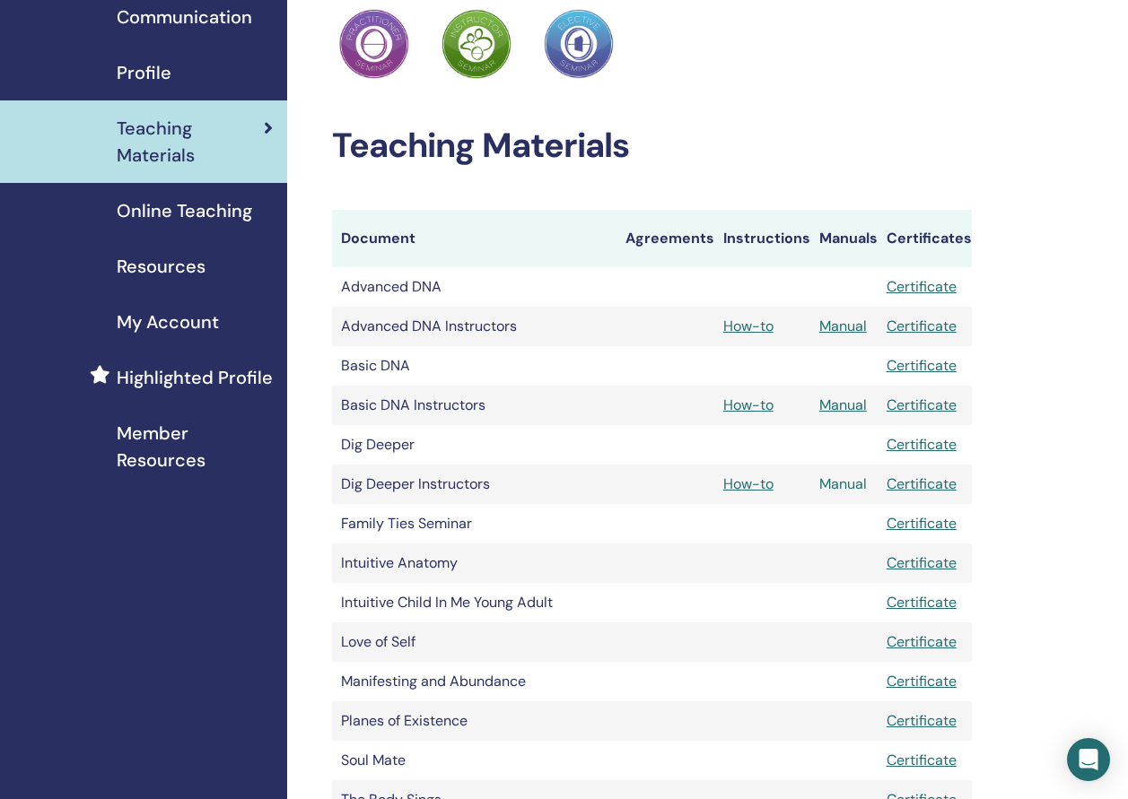
click at [849, 479] on link "Manual" at bounding box center [843, 484] width 48 height 19
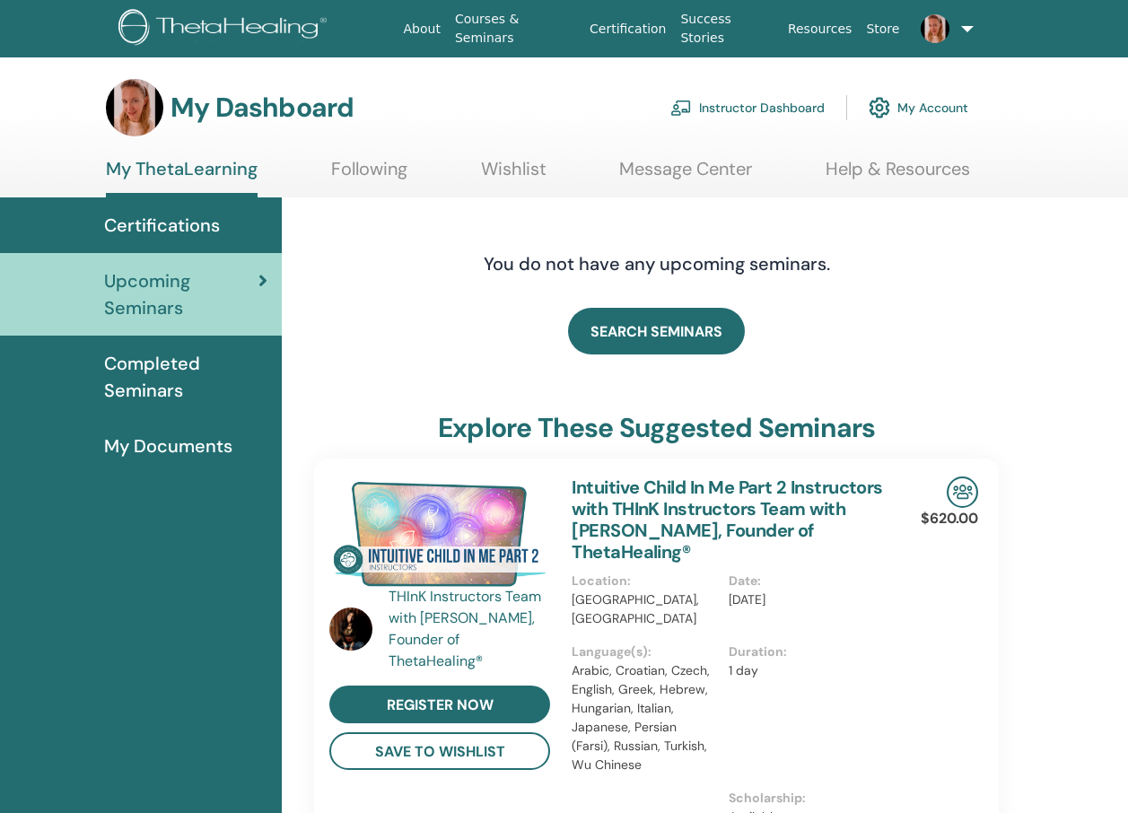
click at [785, 107] on link "Instructor Dashboard" at bounding box center [747, 107] width 154 height 39
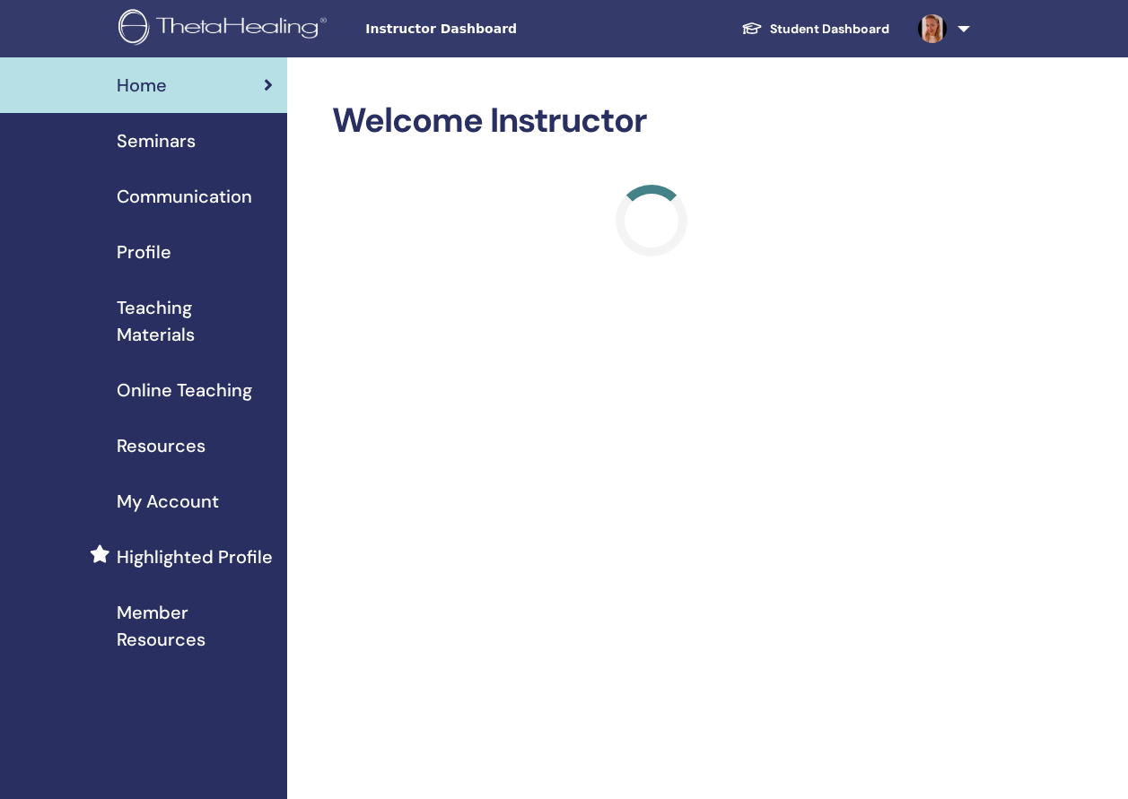
click at [131, 318] on span "Teaching Materials" at bounding box center [195, 321] width 156 height 54
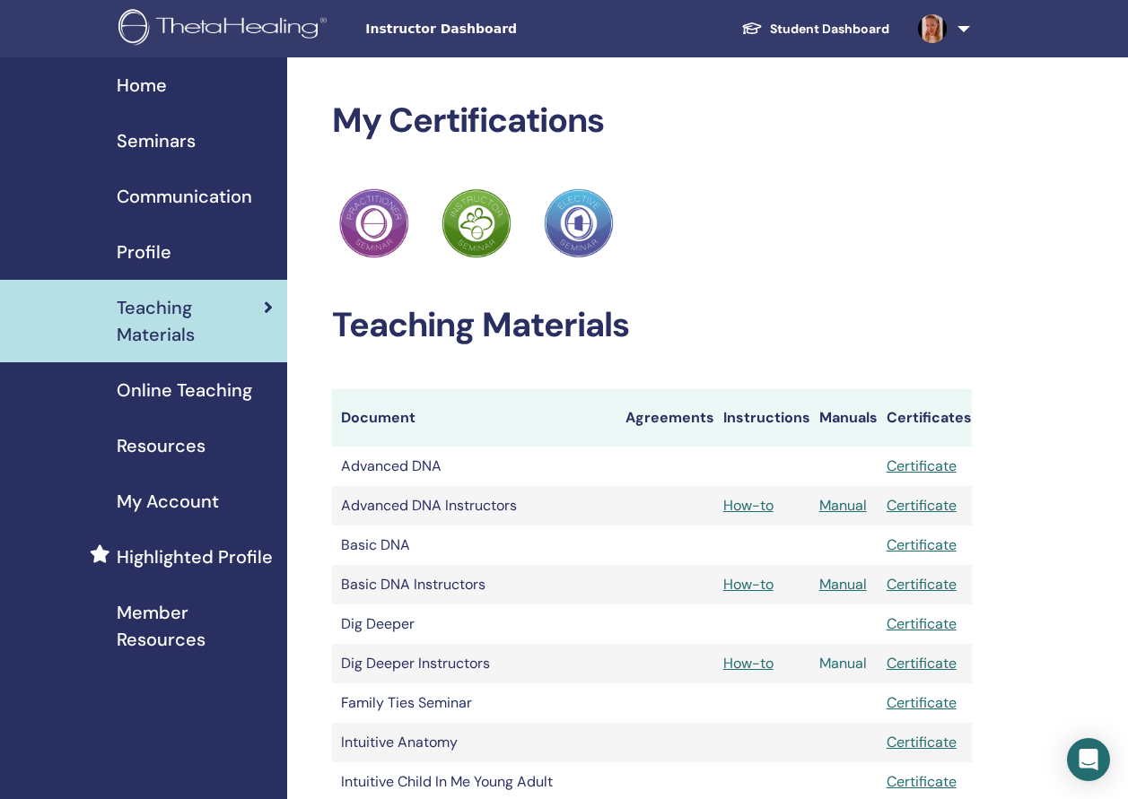
click at [846, 658] on link "Manual" at bounding box center [843, 663] width 48 height 19
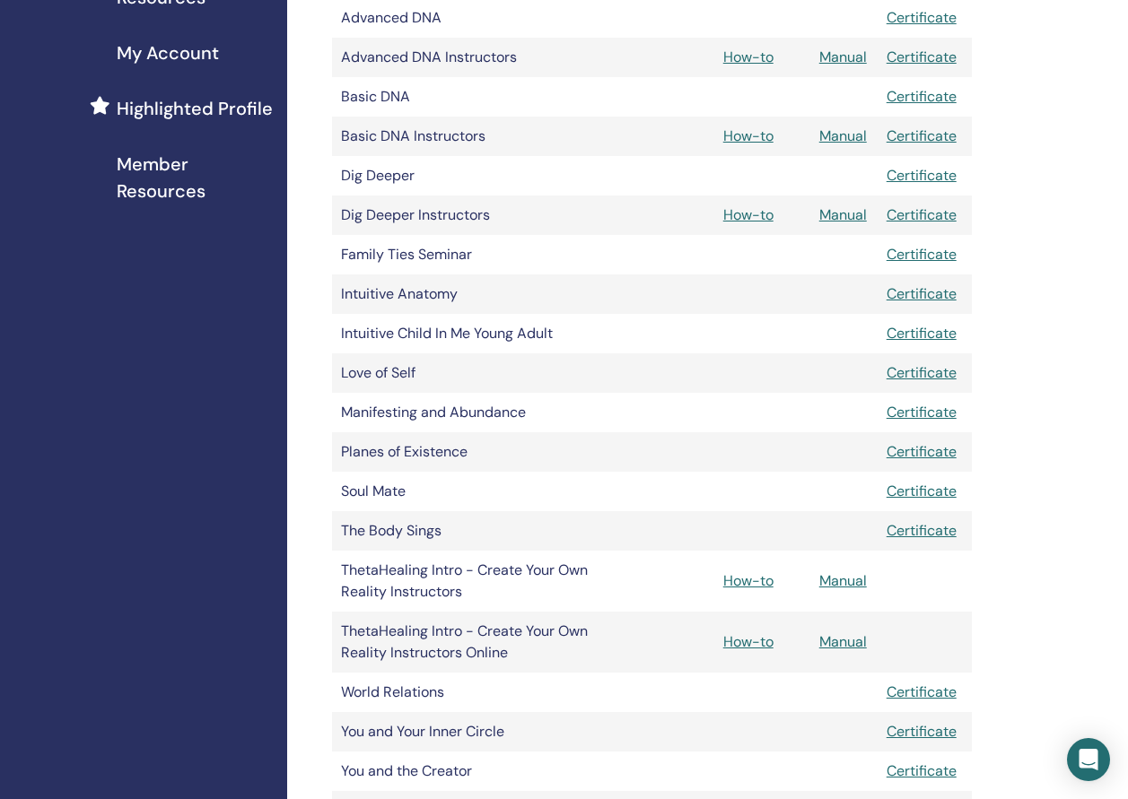
scroll to position [628, 0]
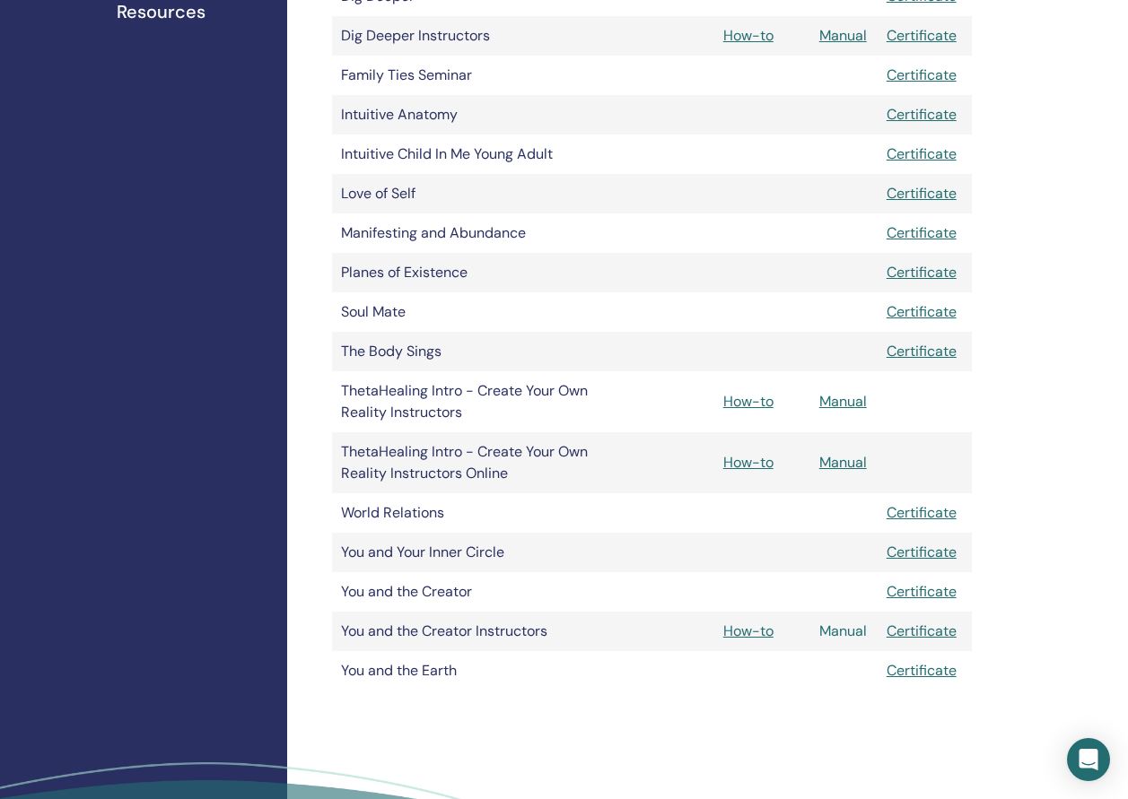
click at [841, 632] on link "Manual" at bounding box center [843, 631] width 48 height 19
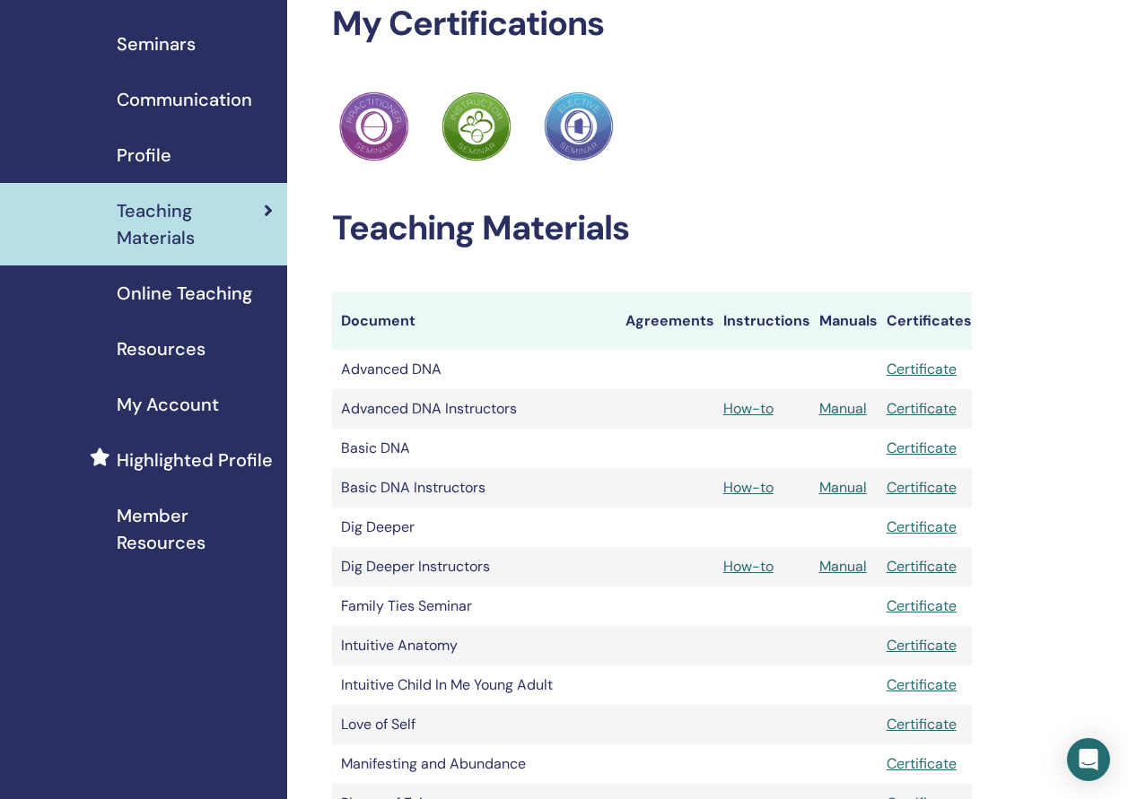
scroll to position [86, 0]
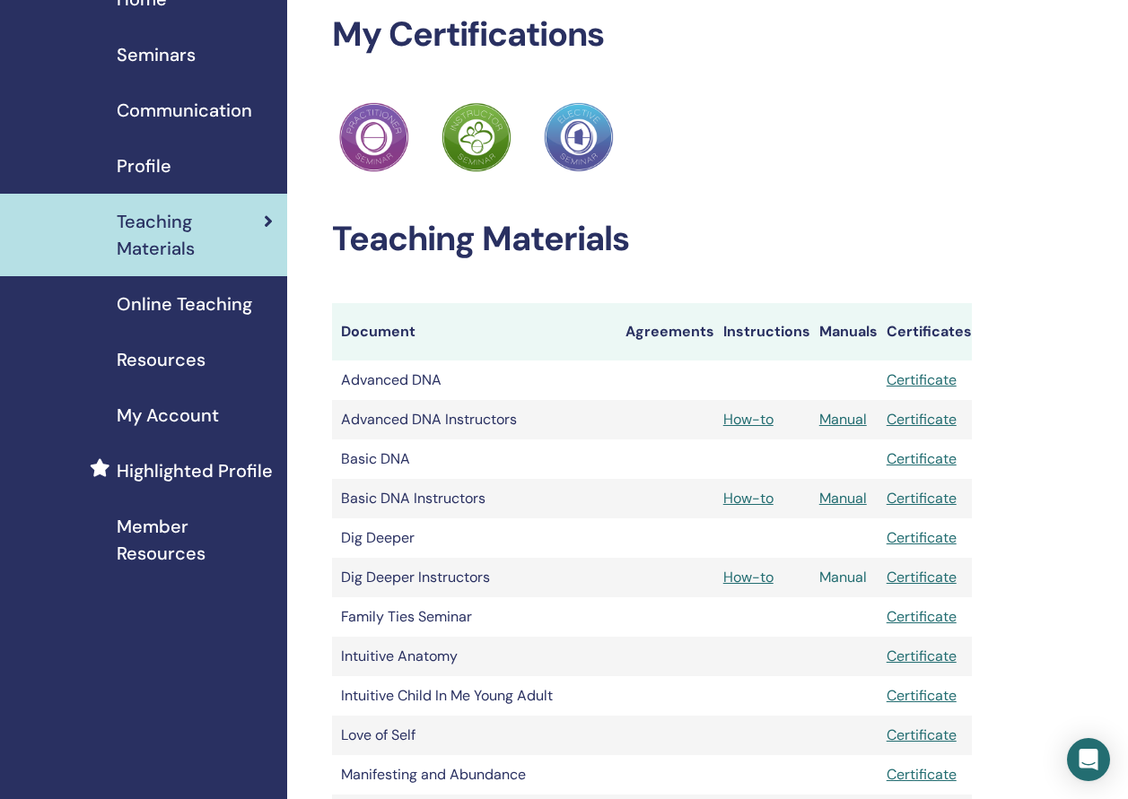
click at [835, 580] on link "Manual" at bounding box center [843, 577] width 48 height 19
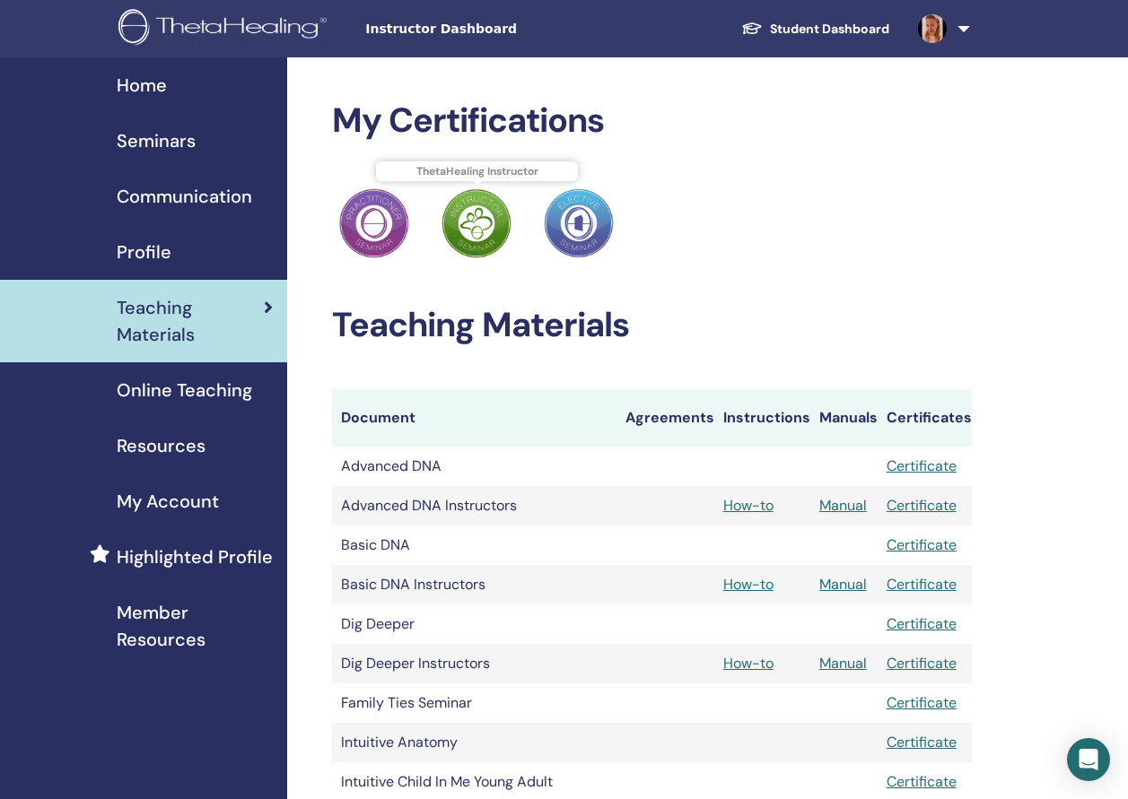
click at [456, 225] on img at bounding box center [476, 223] width 70 height 70
click at [620, 229] on div "ThetaHealing Elective" at bounding box center [578, 224] width 84 height 78
click at [936, 36] on img at bounding box center [932, 28] width 29 height 29
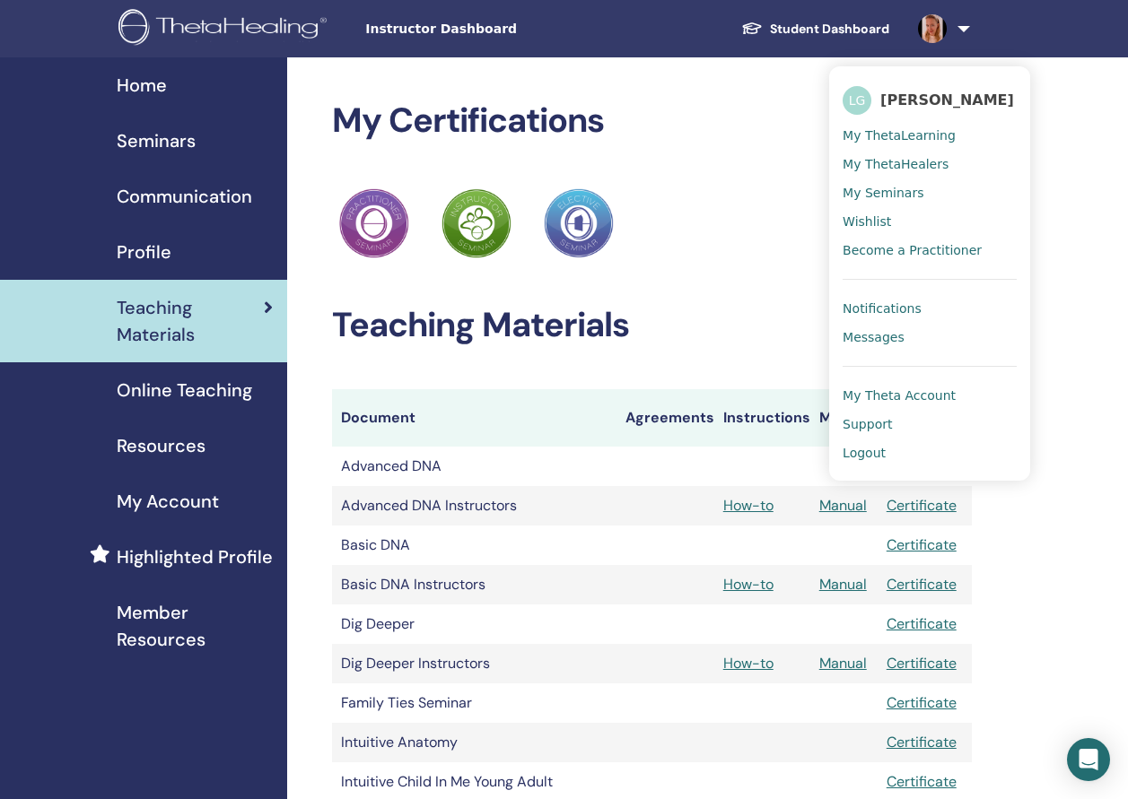
click at [950, 108] on span "[PERSON_NAME]" at bounding box center [947, 100] width 134 height 19
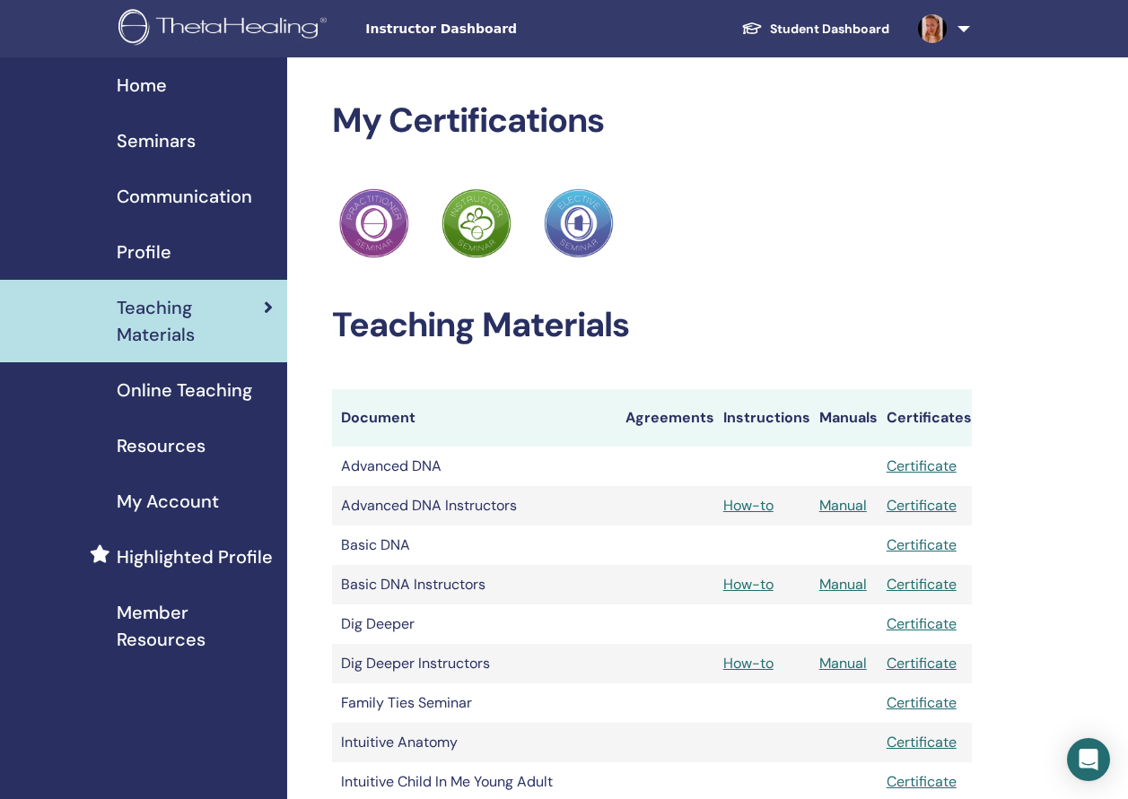
click at [939, 26] on img at bounding box center [932, 28] width 29 height 29
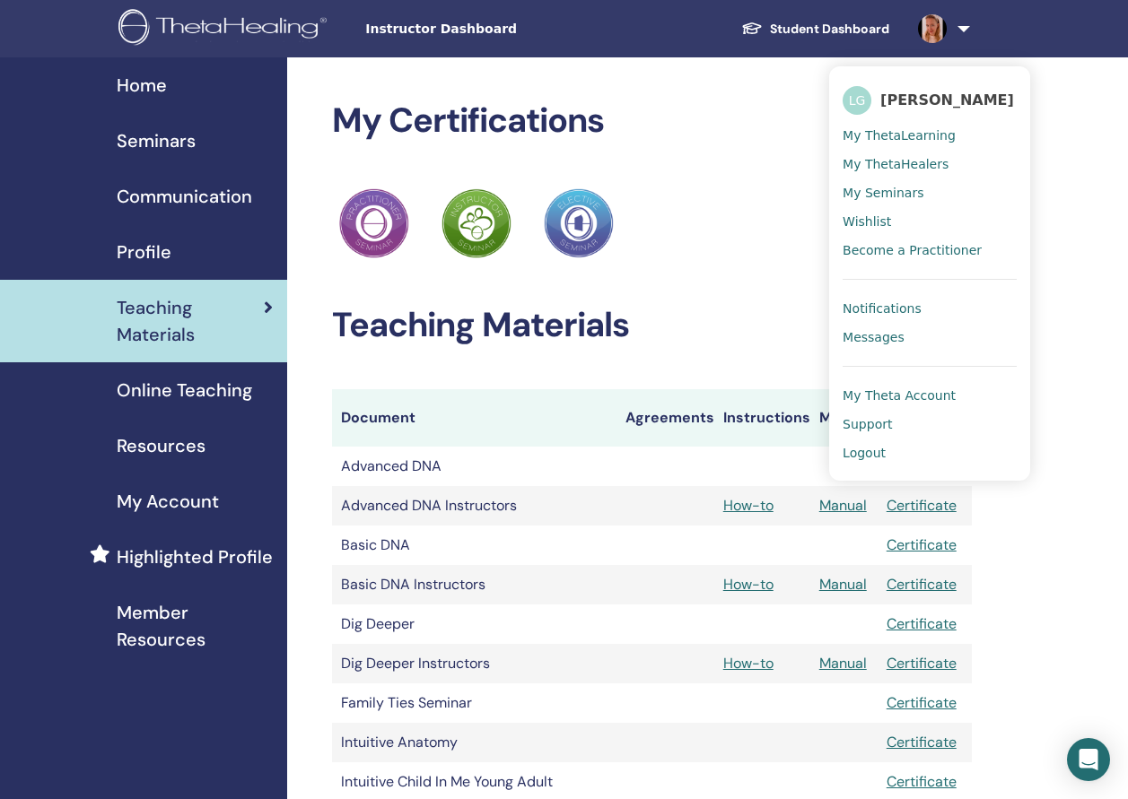
click at [702, 113] on h2 "My Certifications" at bounding box center [652, 120] width 640 height 41
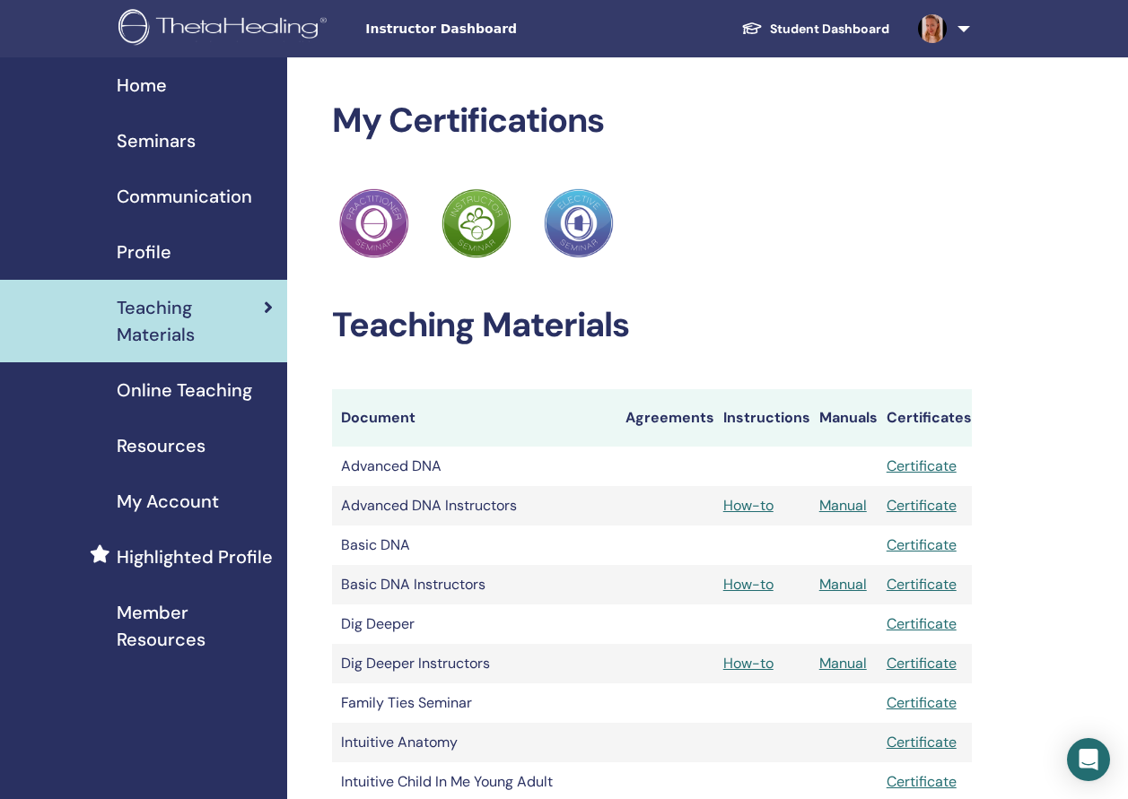
click at [412, 36] on span "Instructor Dashboard" at bounding box center [499, 29] width 269 height 19
click at [152, 88] on span "Home" at bounding box center [142, 85] width 50 height 27
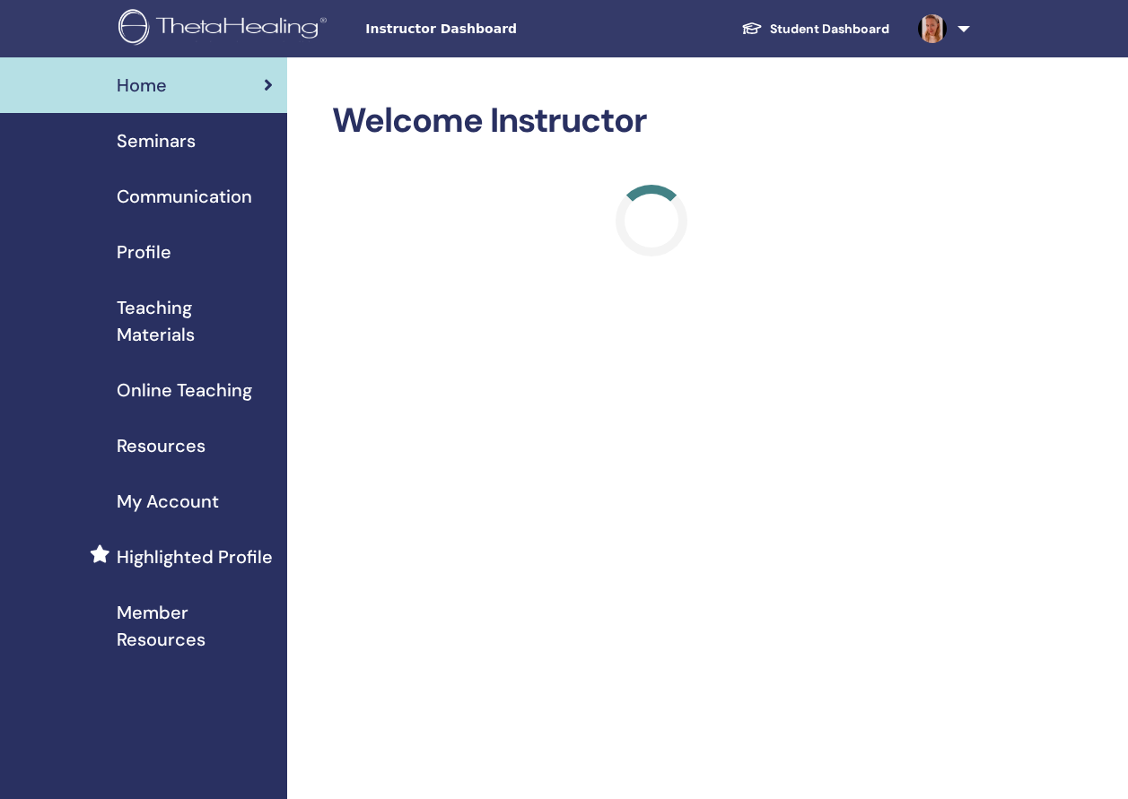
click at [940, 20] on img at bounding box center [932, 28] width 29 height 29
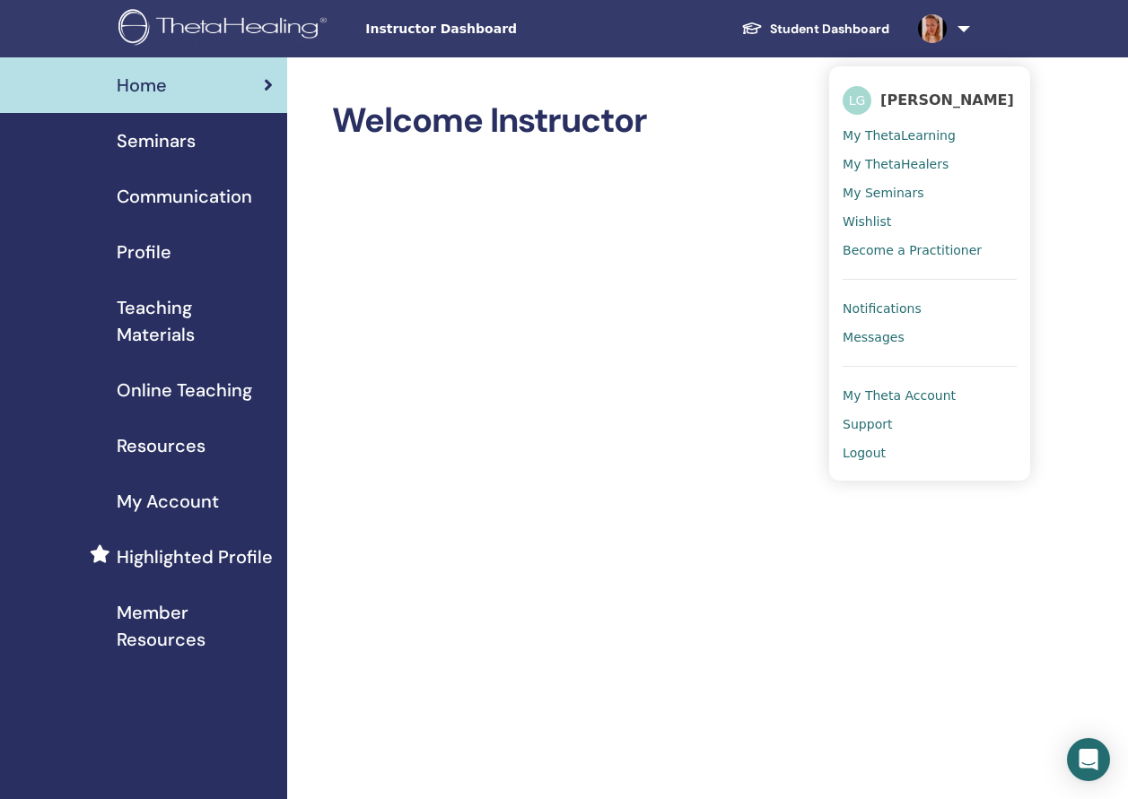
click at [866, 461] on span "Logout" at bounding box center [863, 453] width 43 height 16
